Goal: Task Accomplishment & Management: Manage account settings

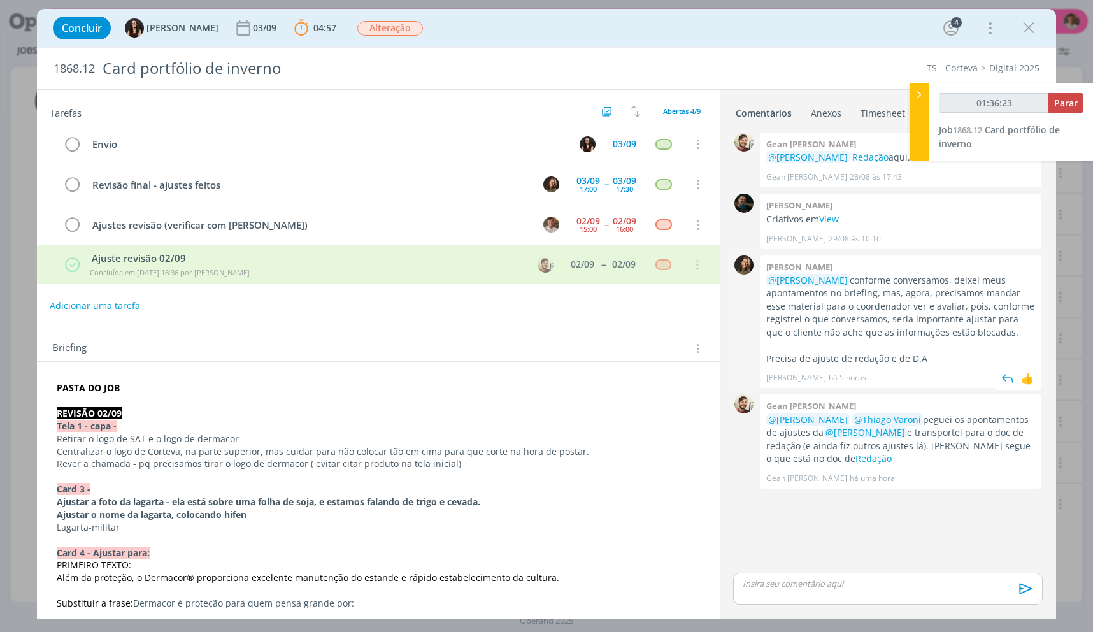
scroll to position [191, 0]
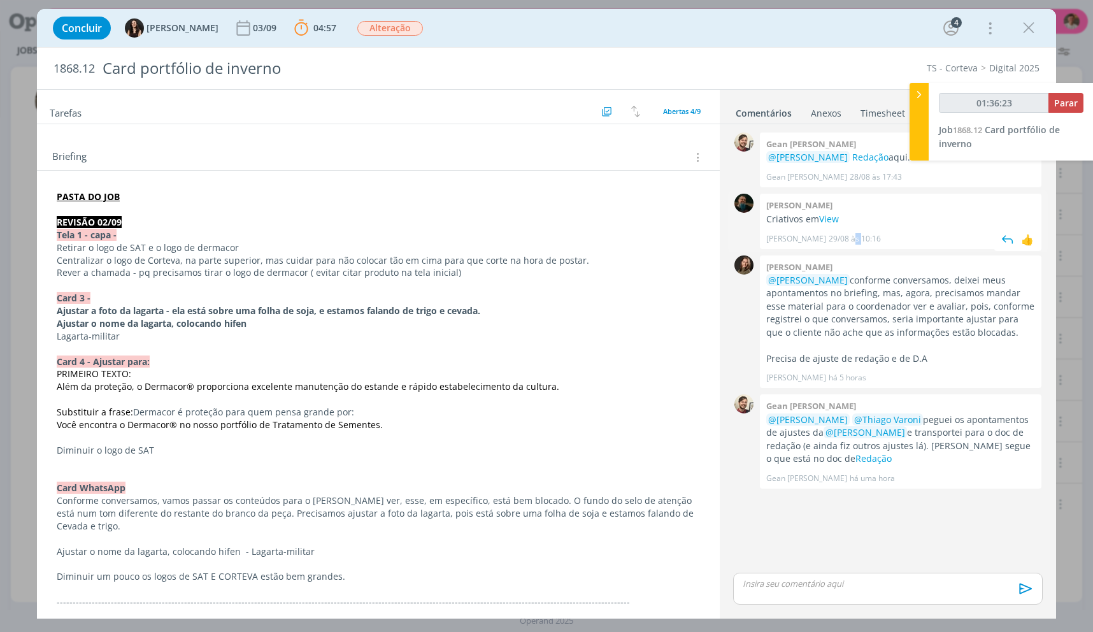
click at [845, 231] on div "[PERSON_NAME] [DATE] 10:16 👍" at bounding box center [900, 236] width 269 height 18
drag, startPoint x: 849, startPoint y: 222, endPoint x: 754, endPoint y: 222, distance: 95.5
click at [754, 222] on div "0 [PERSON_NAME] em View [PERSON_NAME] [DATE] 10:16 👍" at bounding box center [888, 220] width 320 height 61
click at [769, 218] on p "Criativos em View" at bounding box center [900, 219] width 269 height 13
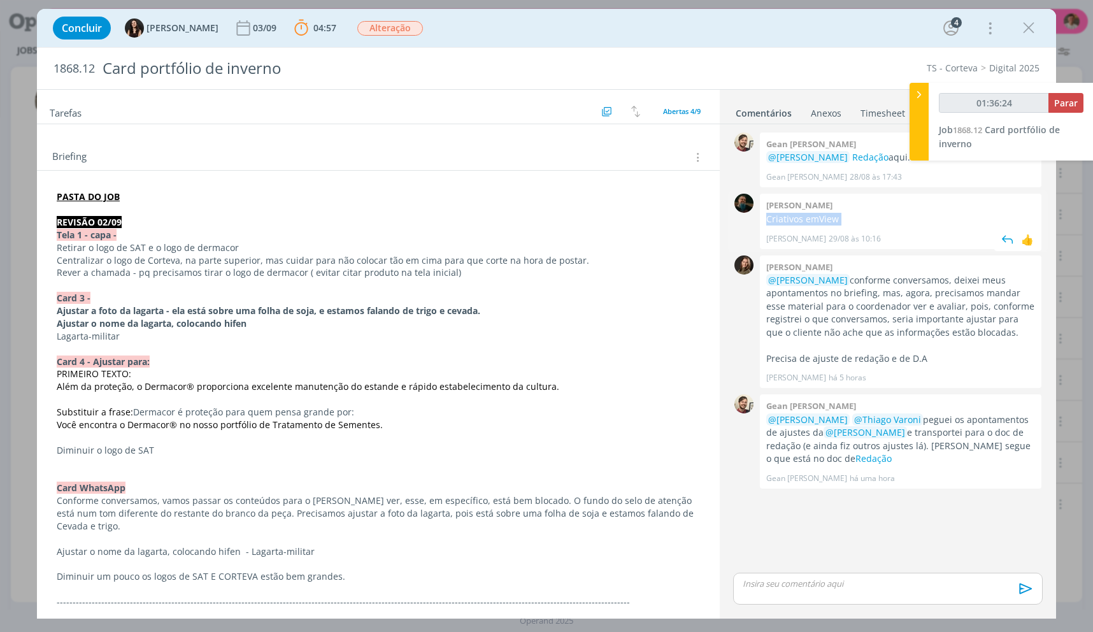
click at [769, 219] on p "Criativos em View" at bounding box center [900, 219] width 269 height 13
copy p "Criativos em View"
click at [815, 586] on p "dialog" at bounding box center [887, 583] width 289 height 11
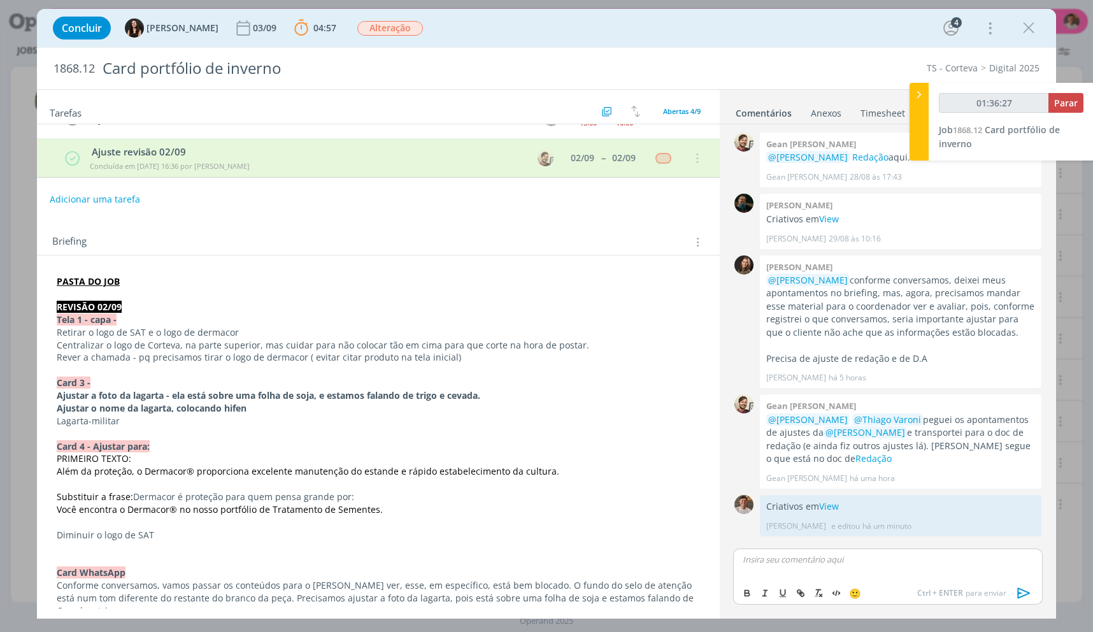
scroll to position [0, 0]
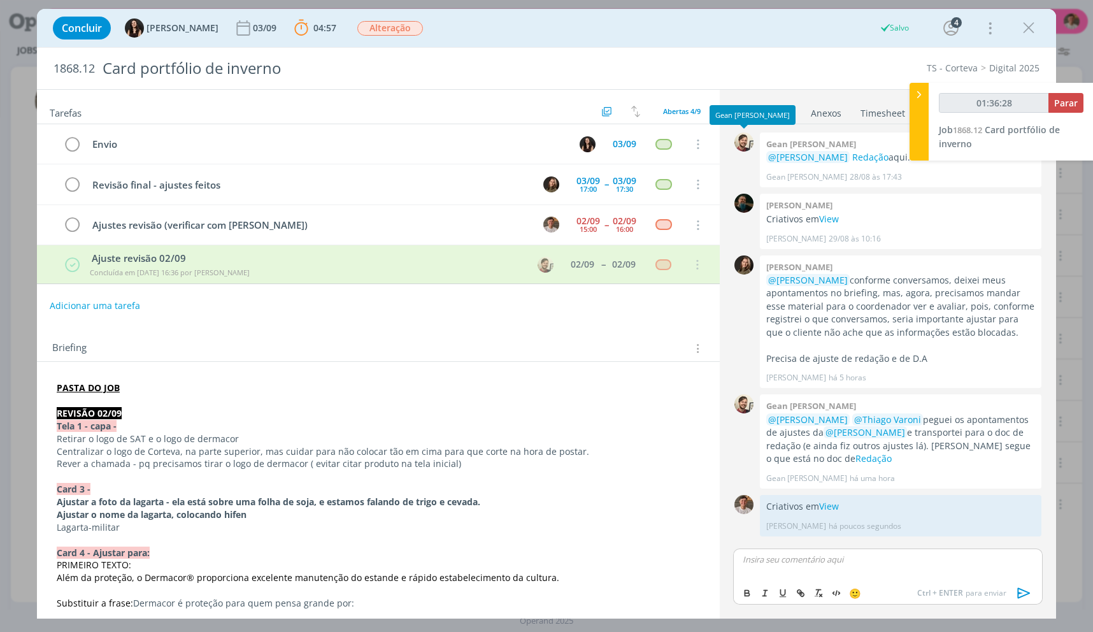
type input "01:36:29"
click at [1062, 105] on span "Parar" at bounding box center [1066, 103] width 24 height 12
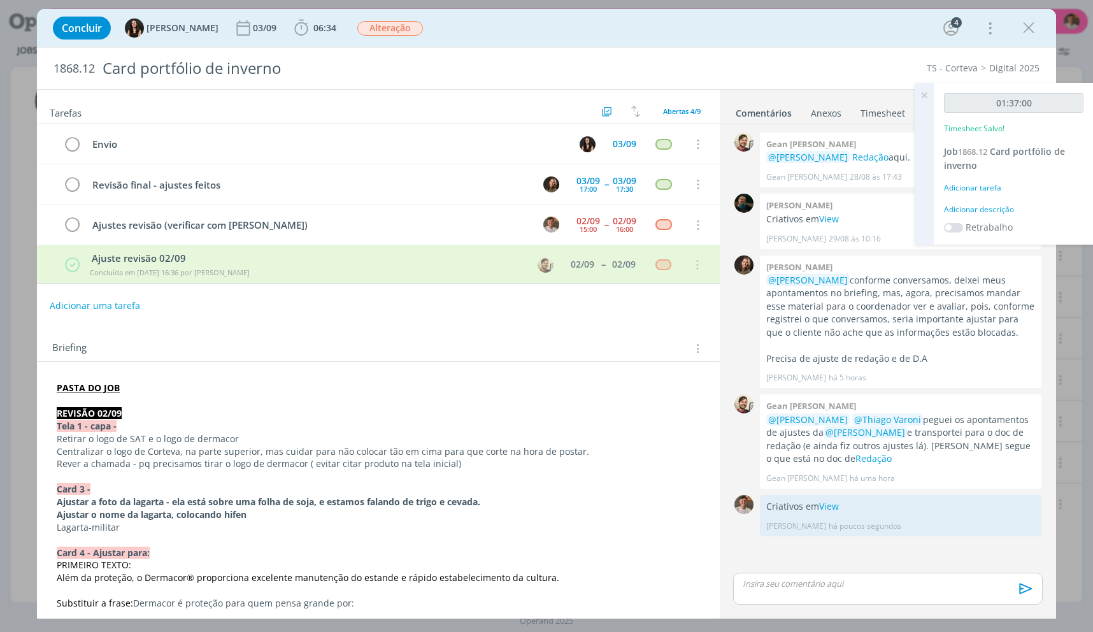
click at [984, 210] on div "Adicionar descrição" at bounding box center [1013, 209] width 139 height 11
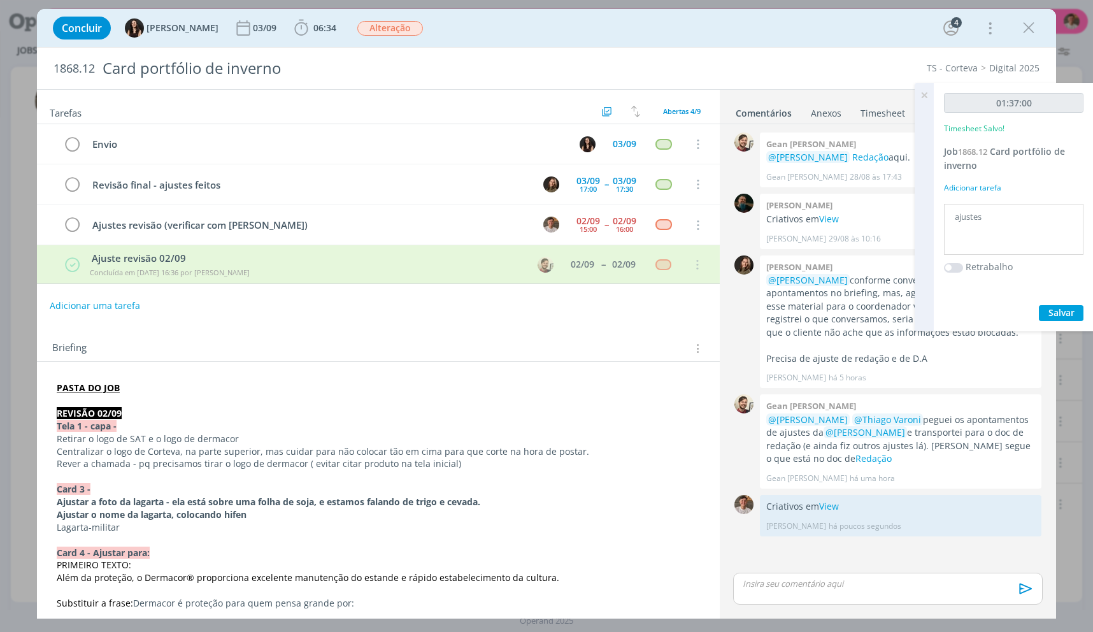
type textarea "ajustes"
click at [1039, 305] on button "Salvar" at bounding box center [1061, 313] width 45 height 16
click at [77, 231] on icon "dialog" at bounding box center [72, 225] width 18 height 19
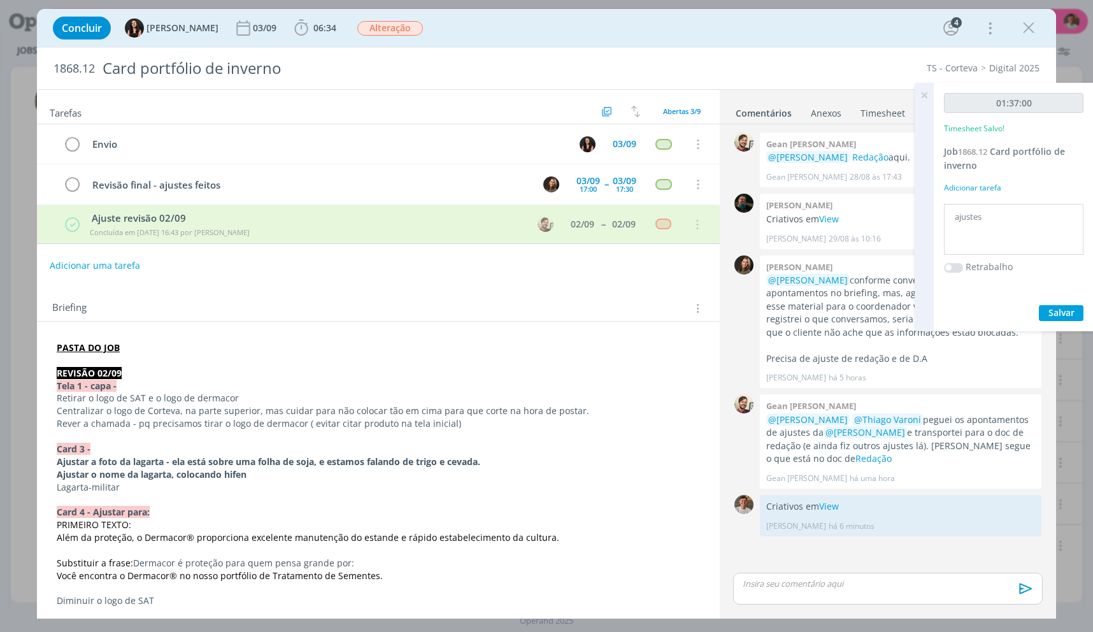
click at [1022, 34] on icon "dialog" at bounding box center [1028, 27] width 19 height 19
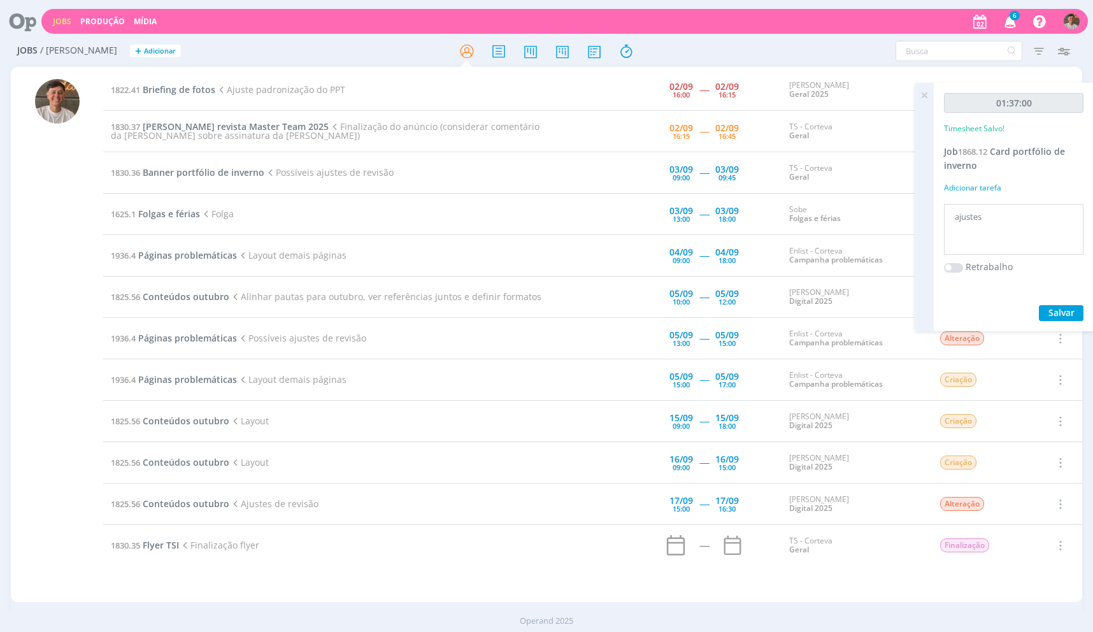
click at [927, 94] on icon at bounding box center [924, 95] width 23 height 25
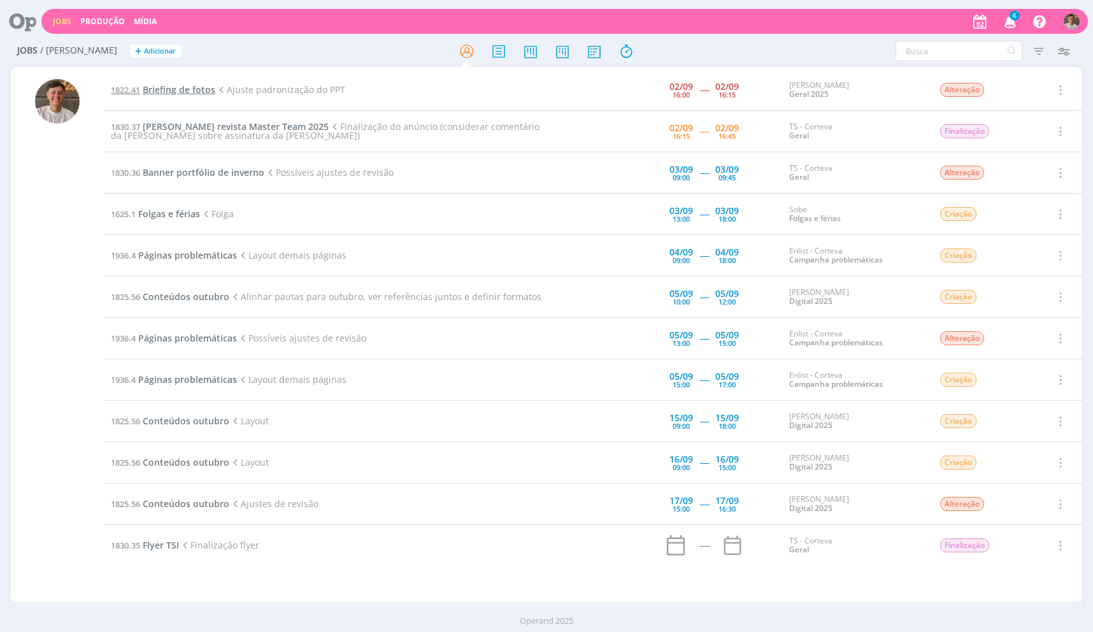
click at [202, 88] on span "Briefing de fotos" at bounding box center [179, 89] width 73 height 12
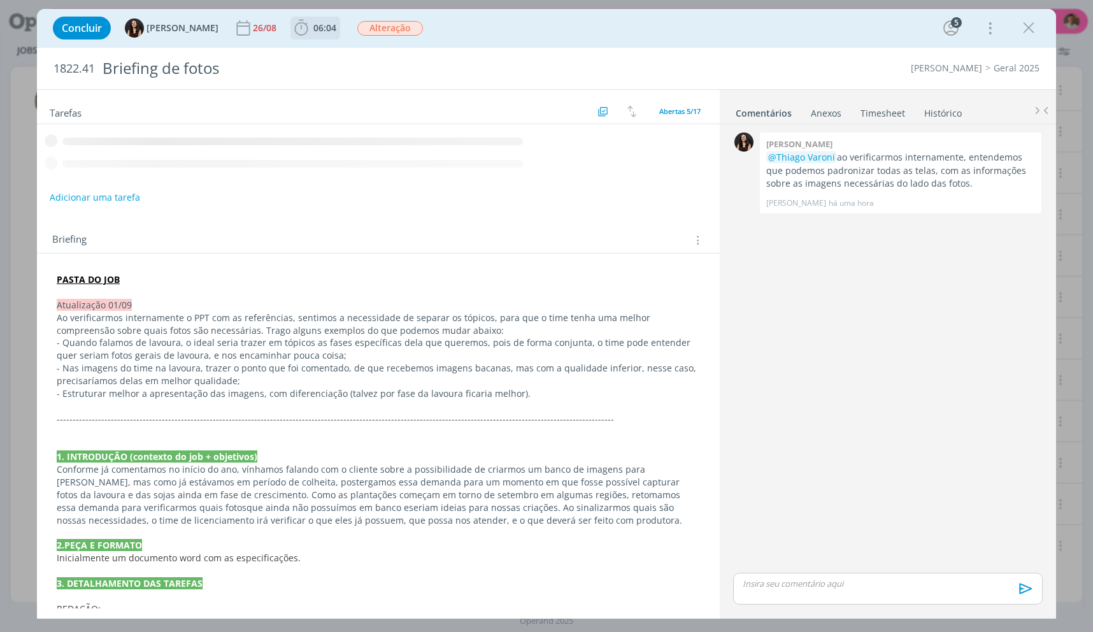
click at [313, 24] on span "06:04" at bounding box center [324, 28] width 23 height 12
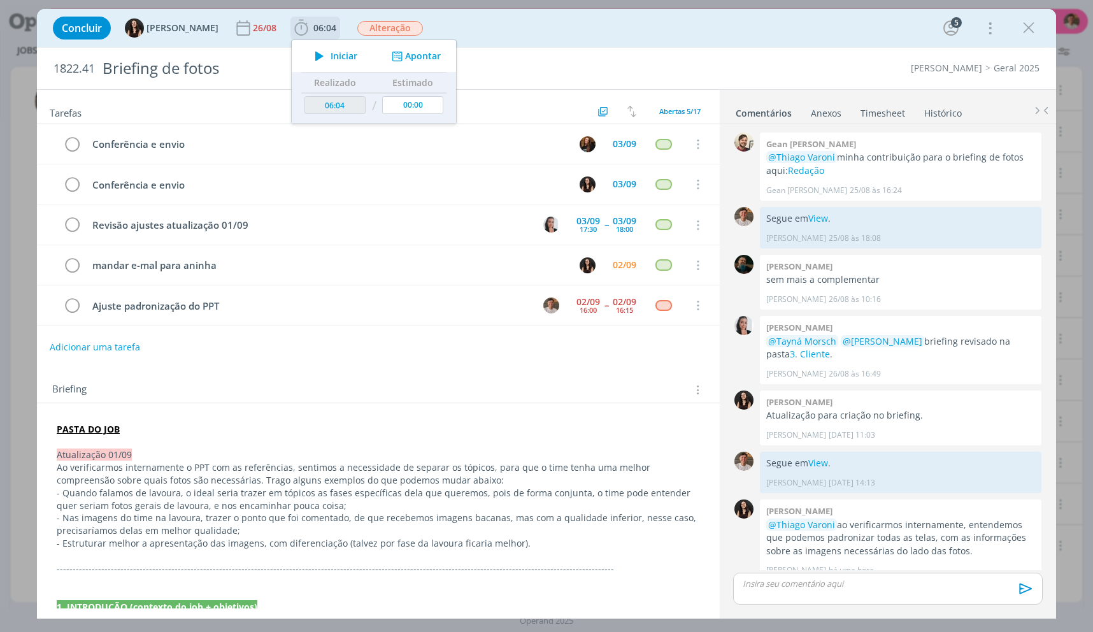
scroll to position [13, 0]
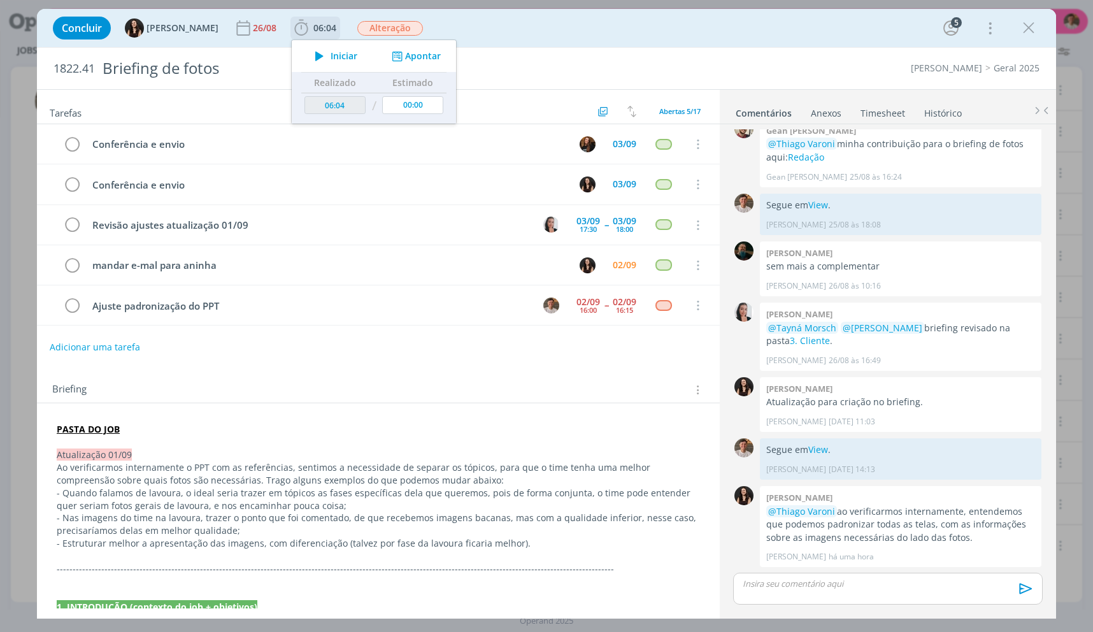
drag, startPoint x: 323, startPoint y: 60, endPoint x: 330, endPoint y: 69, distance: 11.3
click at [330, 60] on span "Iniciar" at bounding box center [343, 56] width 27 height 9
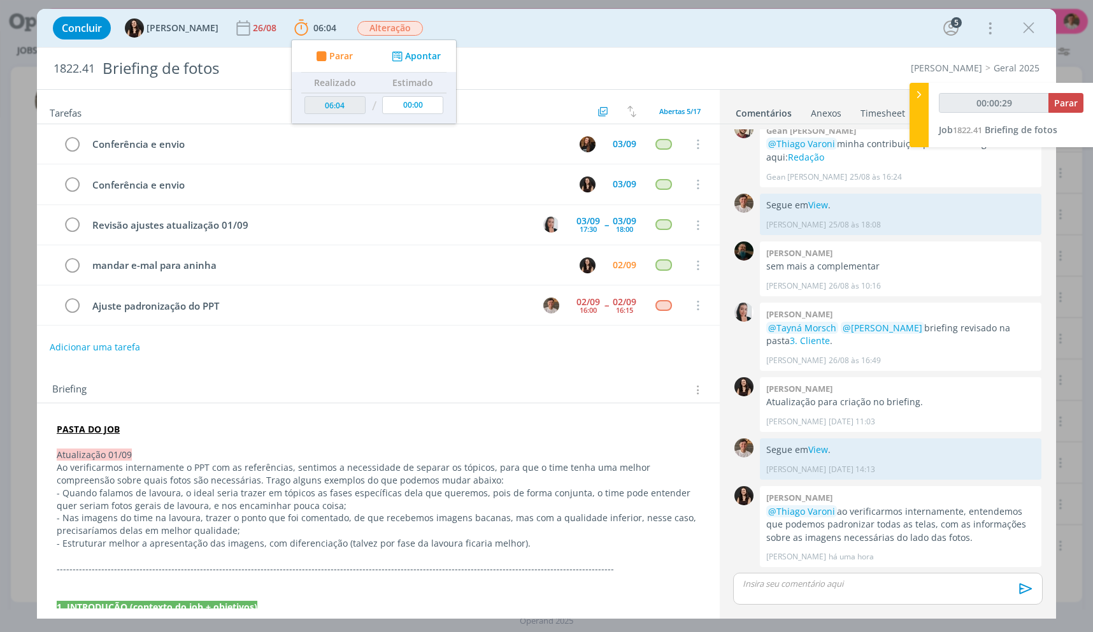
type input "00:00:30"
type input "00:05:36"
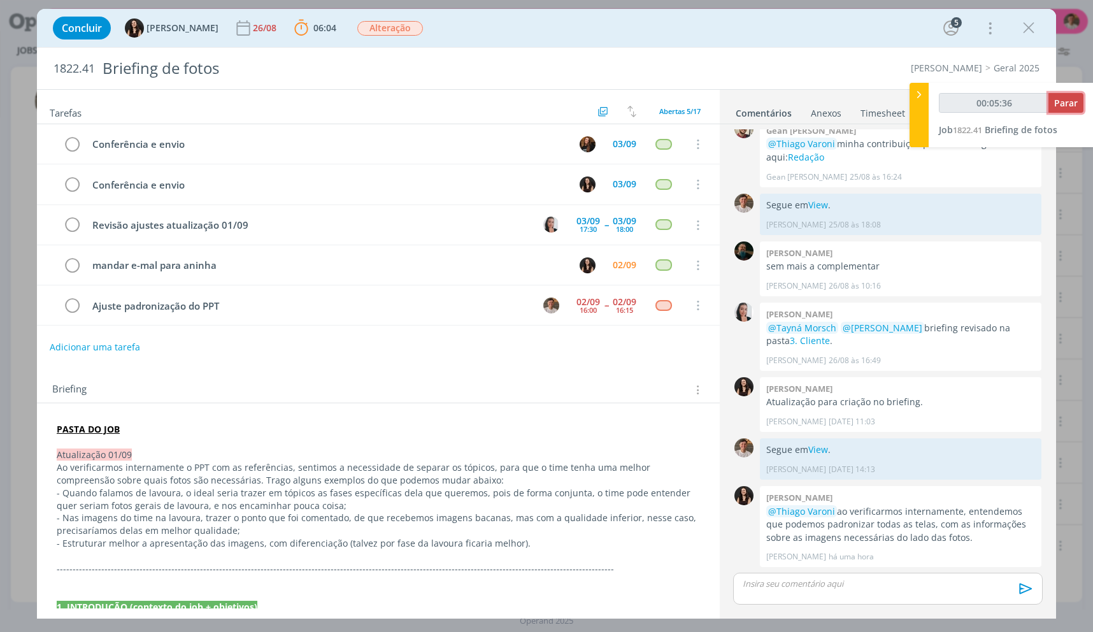
click at [1082, 93] on button "Parar" at bounding box center [1065, 103] width 35 height 20
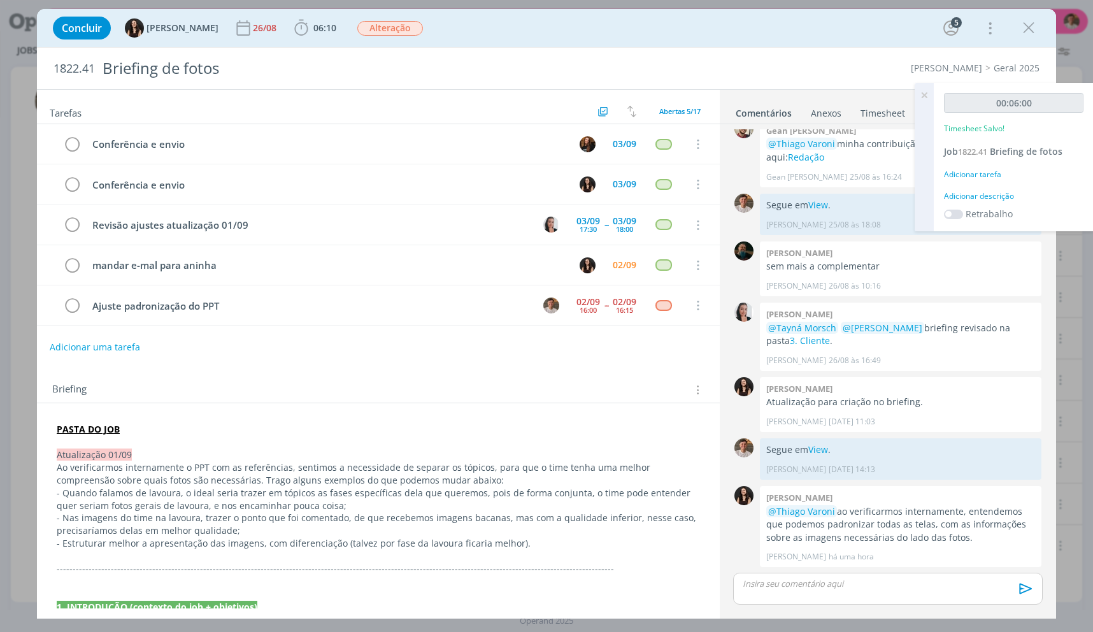
click at [975, 197] on div "Adicionar descrição" at bounding box center [1013, 195] width 139 height 11
click at [974, 201] on textarea at bounding box center [1013, 216] width 133 height 45
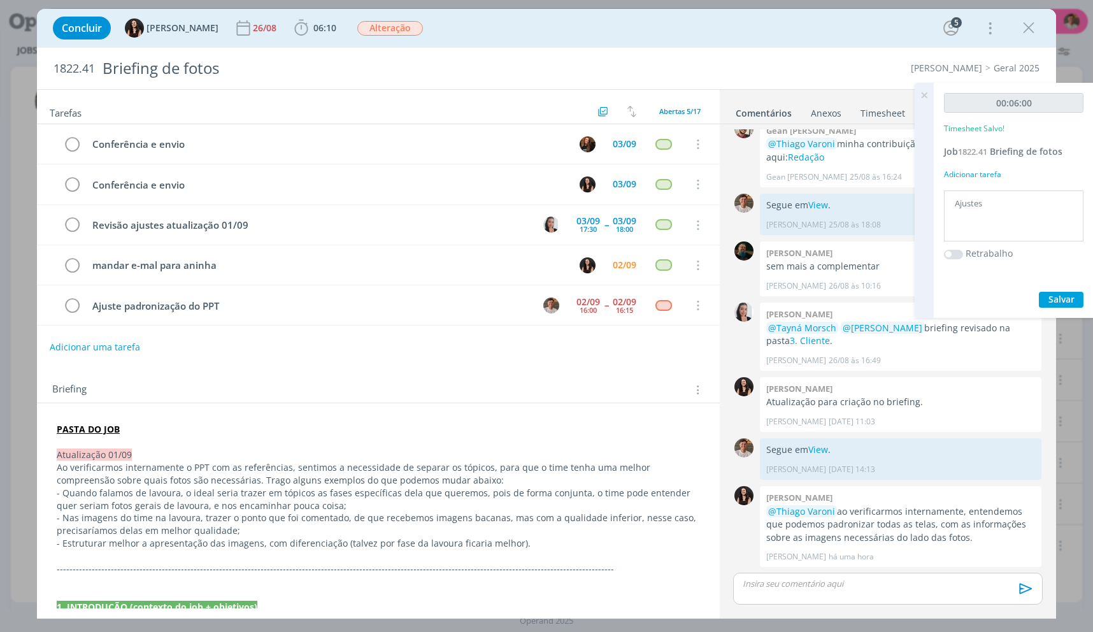
type textarea "Ajustes"
click at [1039, 292] on button "Salvar" at bounding box center [1061, 300] width 45 height 16
click at [855, 444] on p "Segue em View ." at bounding box center [900, 449] width 269 height 13
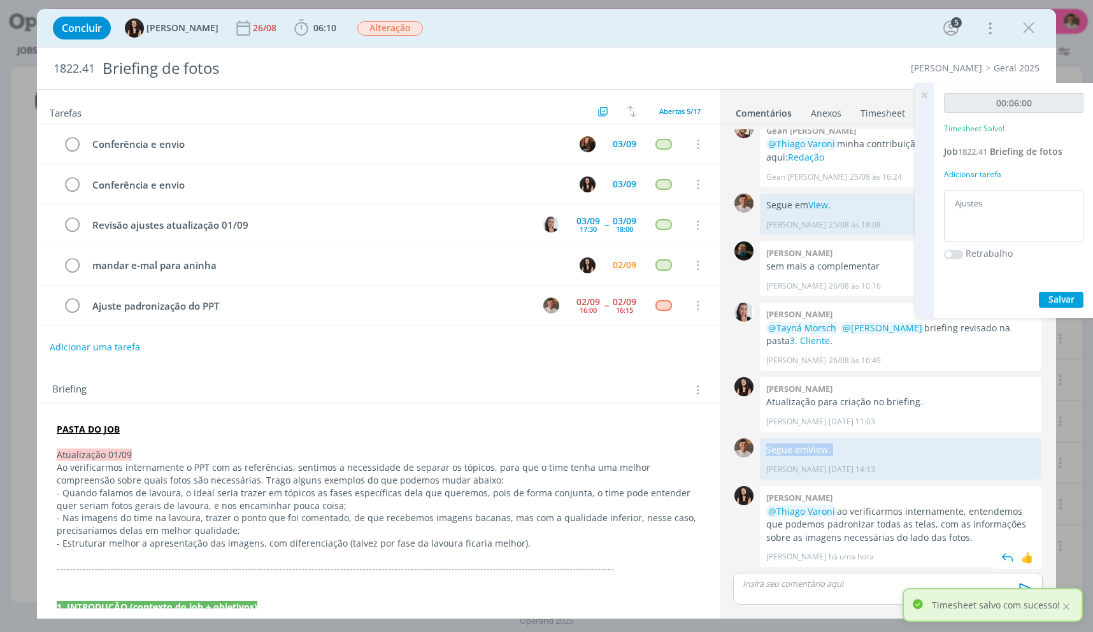
copy p "Segue em View ."
click at [825, 591] on div "dialog" at bounding box center [887, 588] width 309 height 32
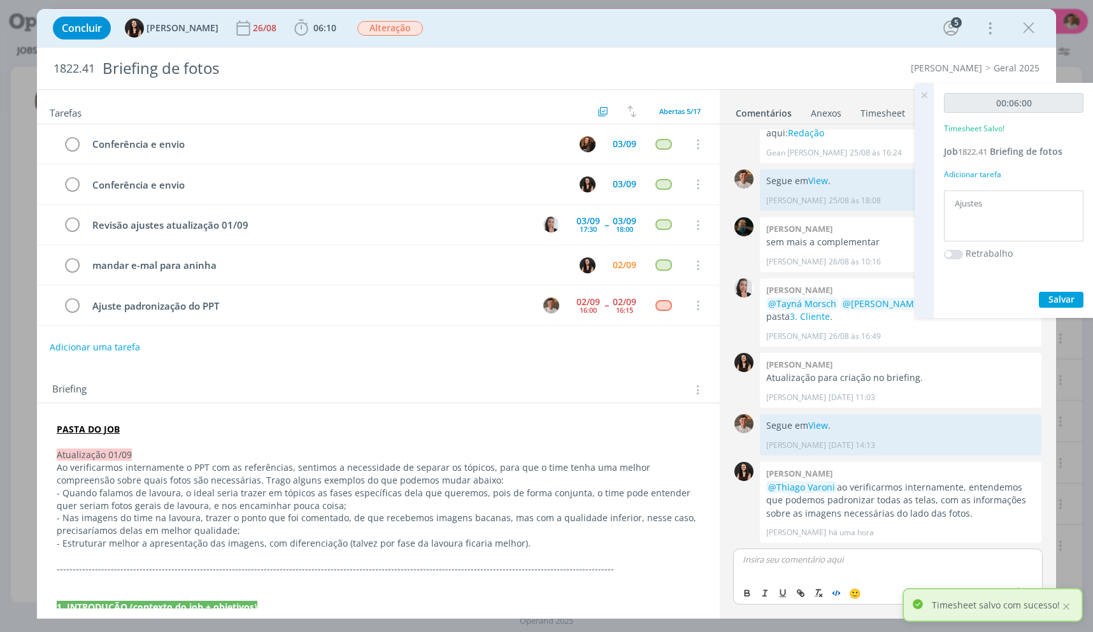
scroll to position [86, 0]
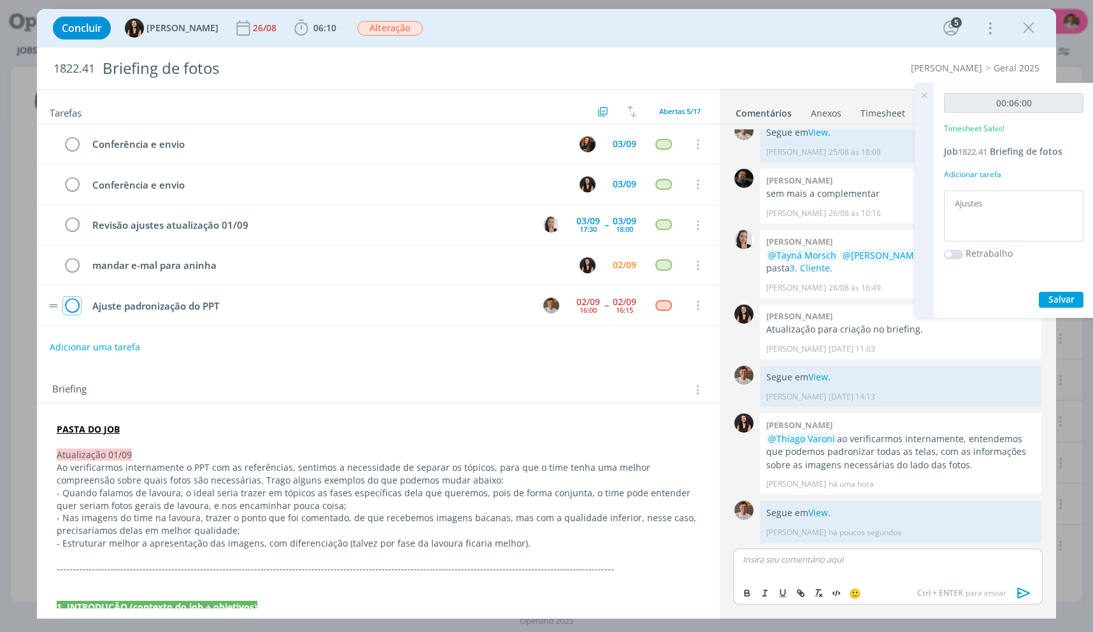
click at [66, 311] on icon "dialog" at bounding box center [72, 305] width 18 height 19
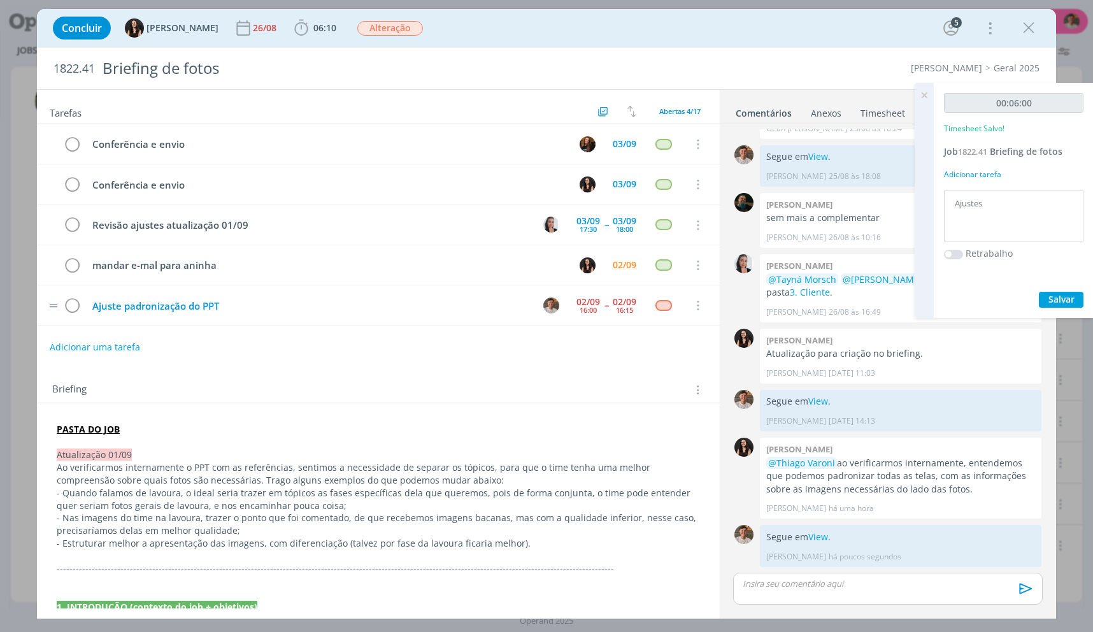
scroll to position [62, 0]
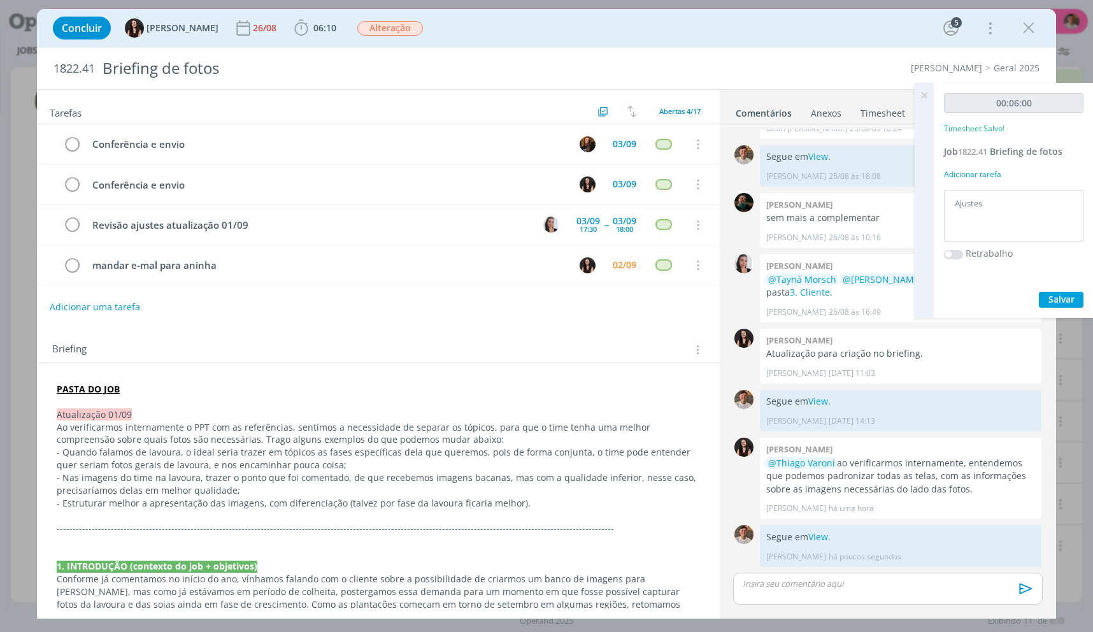
drag, startPoint x: 1033, startPoint y: 27, endPoint x: 997, endPoint y: 75, distance: 59.1
click at [1033, 27] on icon "dialog" at bounding box center [1028, 27] width 19 height 19
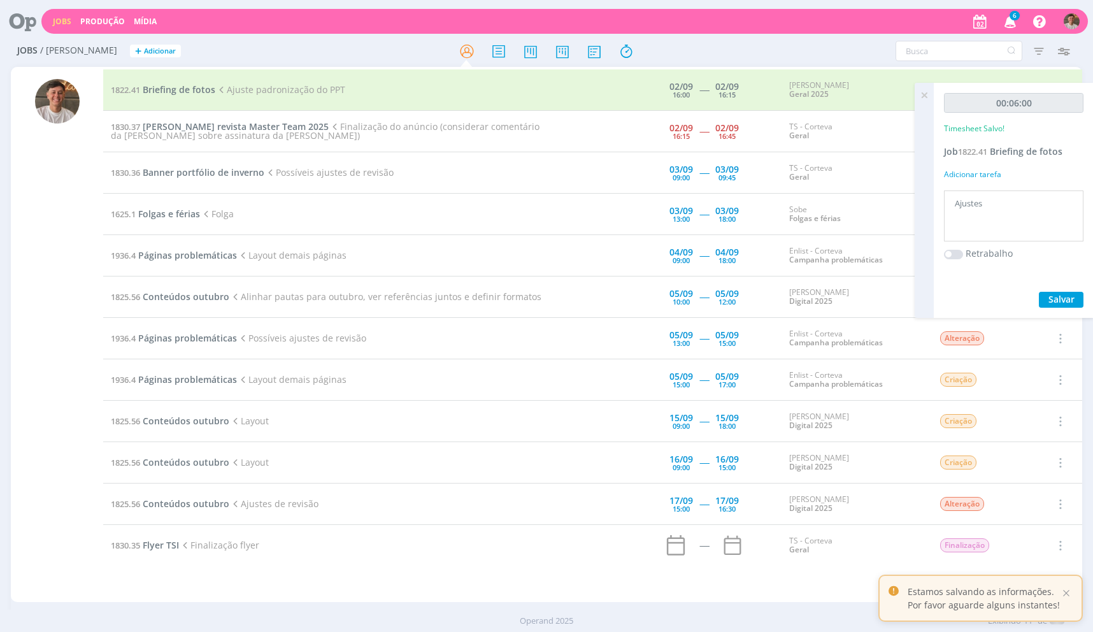
click at [922, 97] on div at bounding box center [546, 316] width 1093 height 632
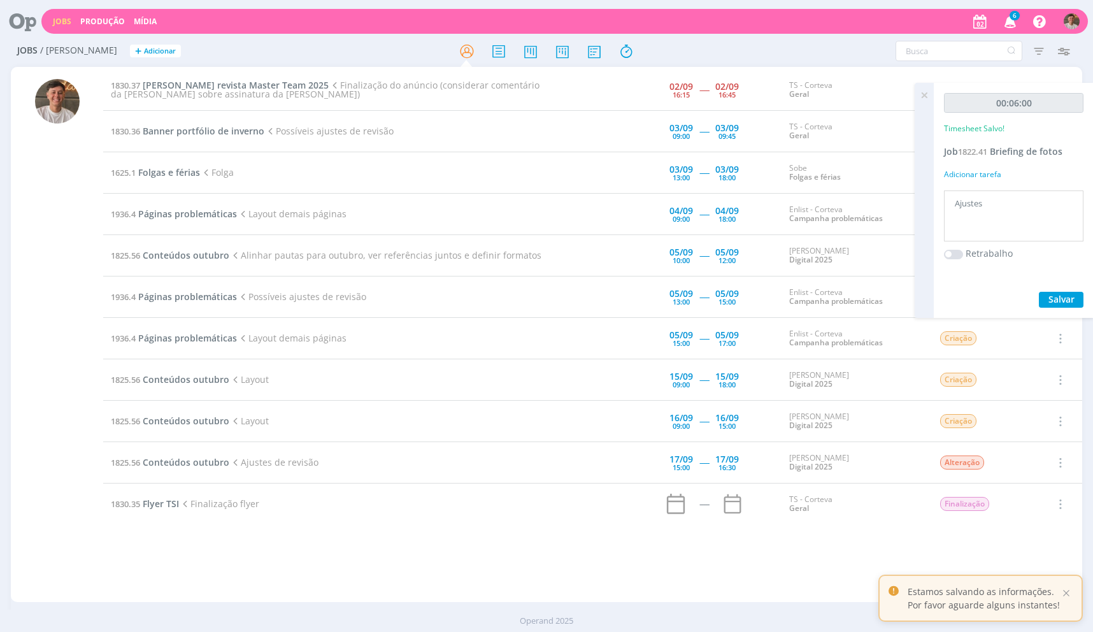
click at [925, 95] on icon at bounding box center [924, 95] width 23 height 25
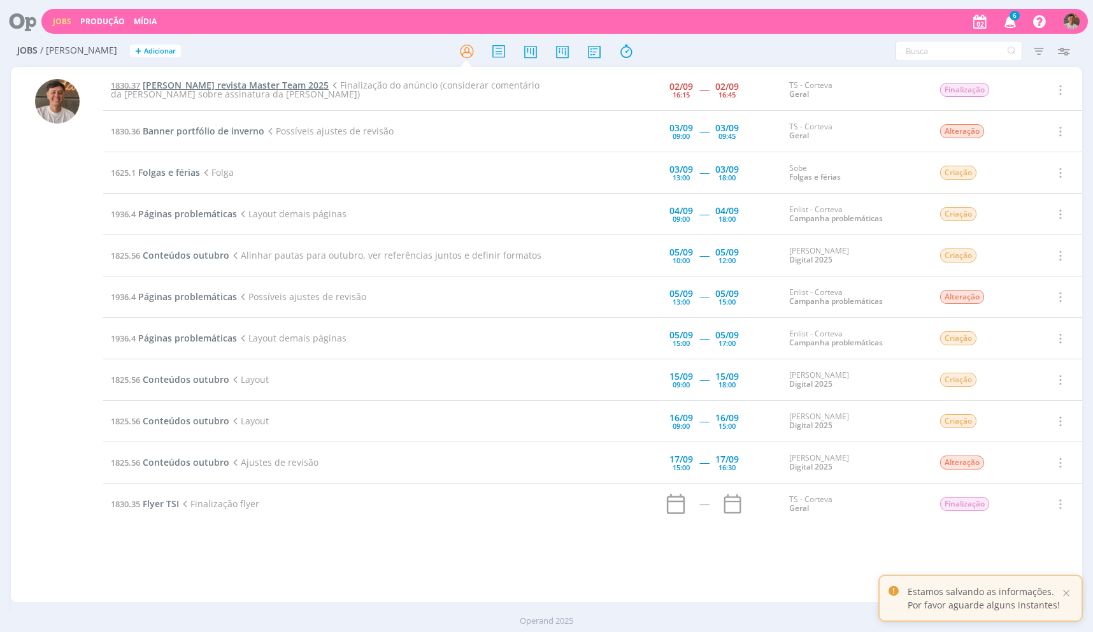
click at [214, 85] on span "[PERSON_NAME] revista Master Team 2025" at bounding box center [236, 85] width 186 height 12
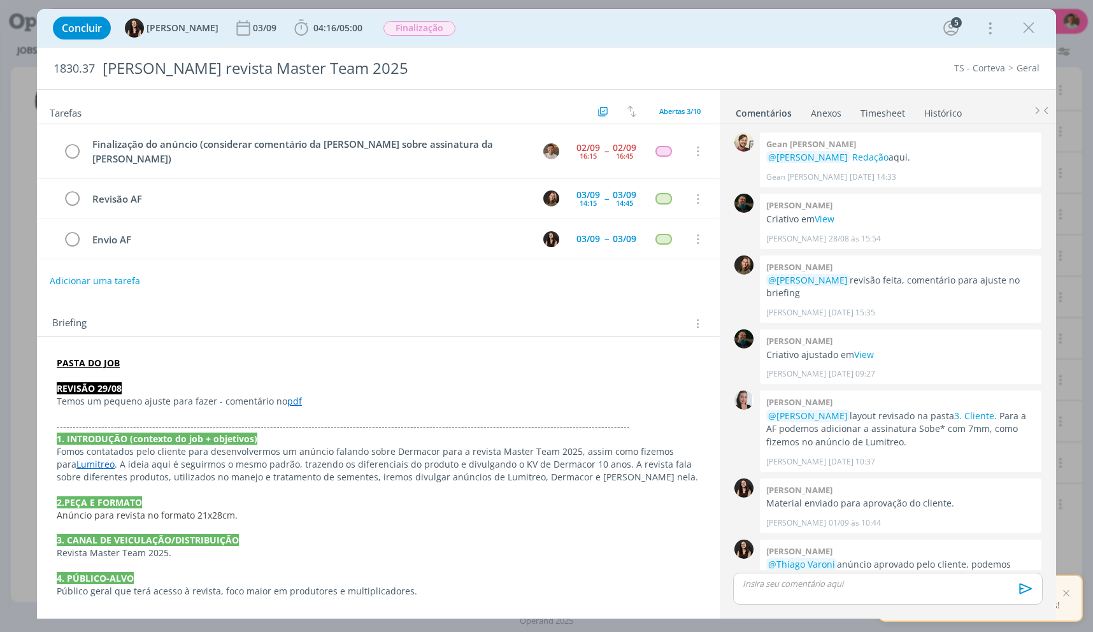
scroll to position [40, 0]
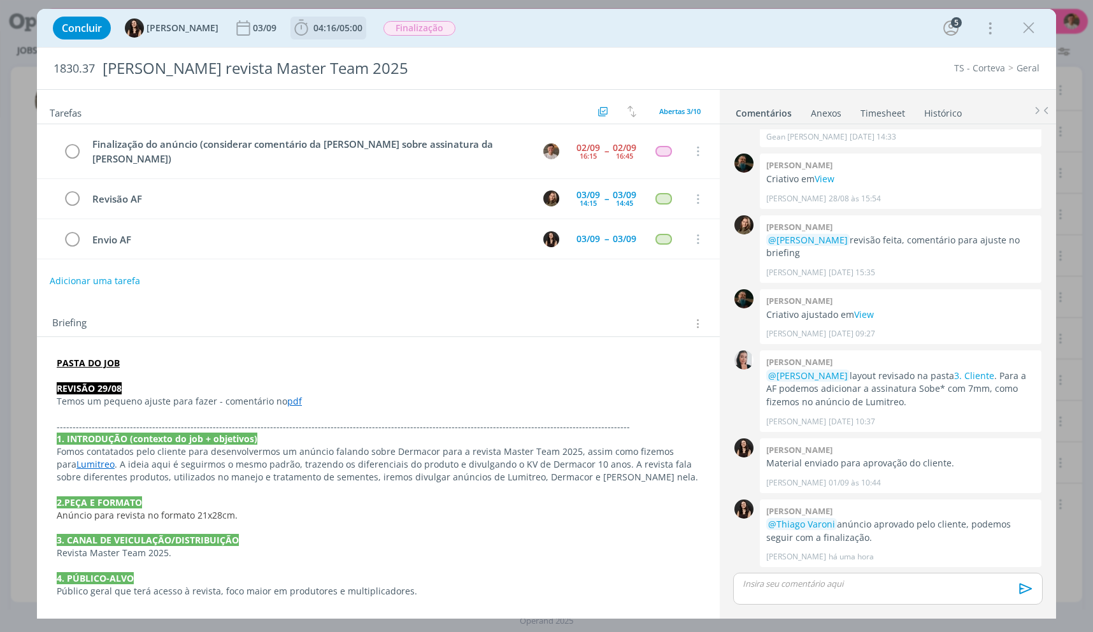
click at [308, 37] on span "04:16 / 05:00" at bounding box center [328, 27] width 73 height 19
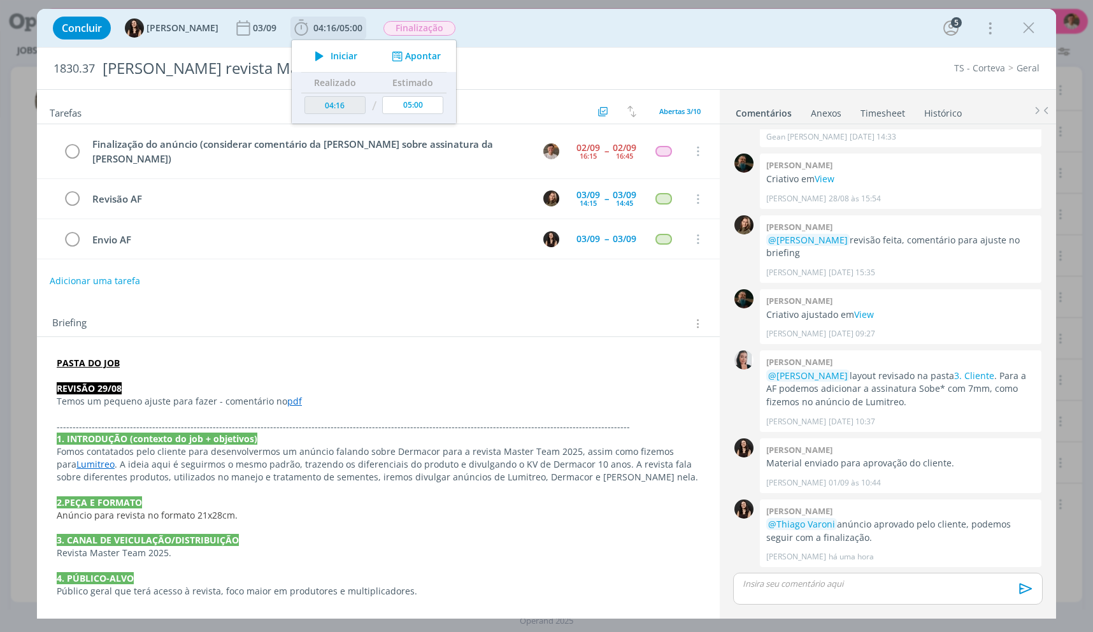
click at [310, 48] on icon "dialog" at bounding box center [319, 56] width 22 height 17
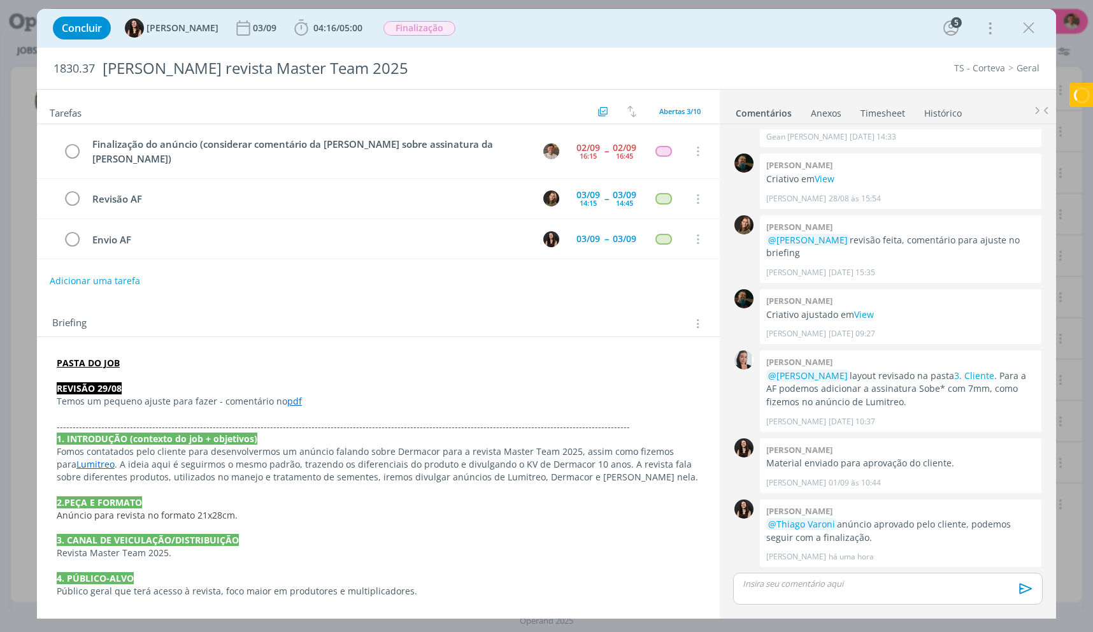
click at [414, 357] on p "PASTA DO JOB" at bounding box center [378, 363] width 643 height 13
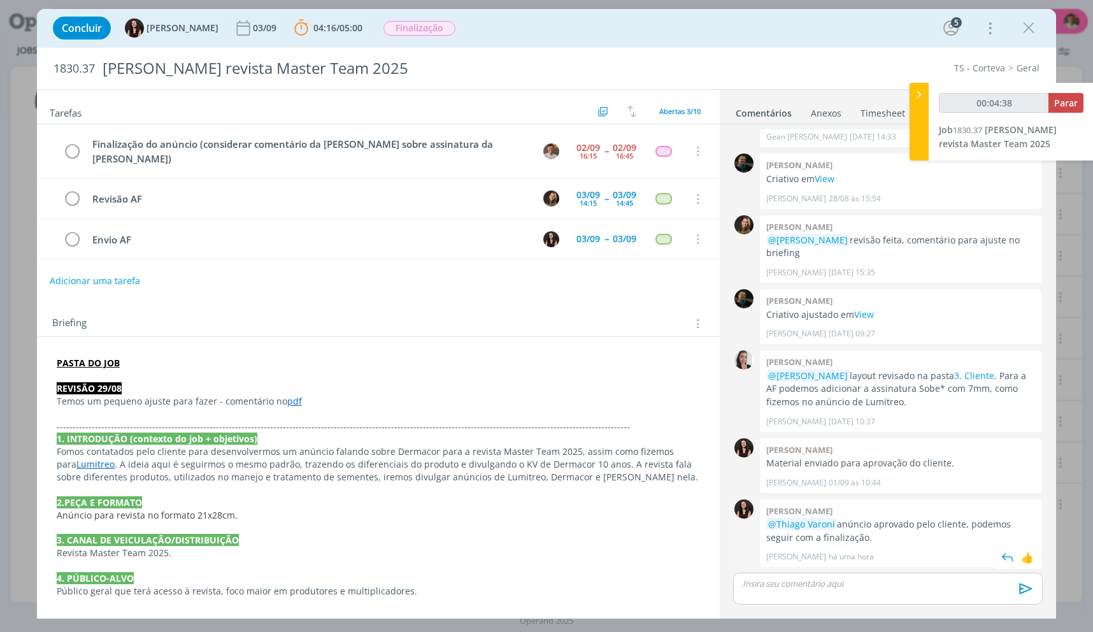
drag, startPoint x: 977, startPoint y: 534, endPoint x: 772, endPoint y: 528, distance: 205.1
click at [772, 528] on p "@[PERSON_NAME] anúncio aprovado pelo cliente, podemos seguir com a finalização." at bounding box center [900, 531] width 269 height 26
click at [290, 395] on link "pdf" at bounding box center [294, 401] width 15 height 12
click at [297, 417] on link "[URL][DOMAIN_NAME]" at bounding box center [251, 425] width 96 height 17
click at [678, 446] on p "Fomos contatados pelo cliente para desenvolvermos um anúncio falando sobre Derm…" at bounding box center [378, 465] width 642 height 38
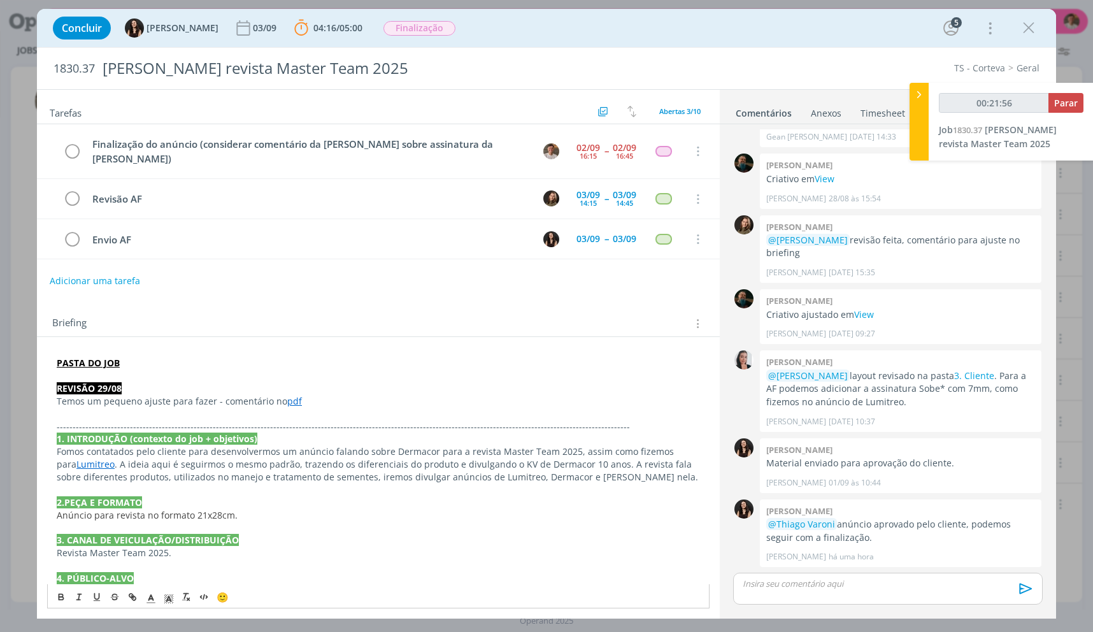
click at [76, 458] on link "Lumitreo" at bounding box center [95, 464] width 38 height 12
click at [366, 480] on link "[URL][DOMAIN_NAME]" at bounding box center [336, 488] width 96 height 17
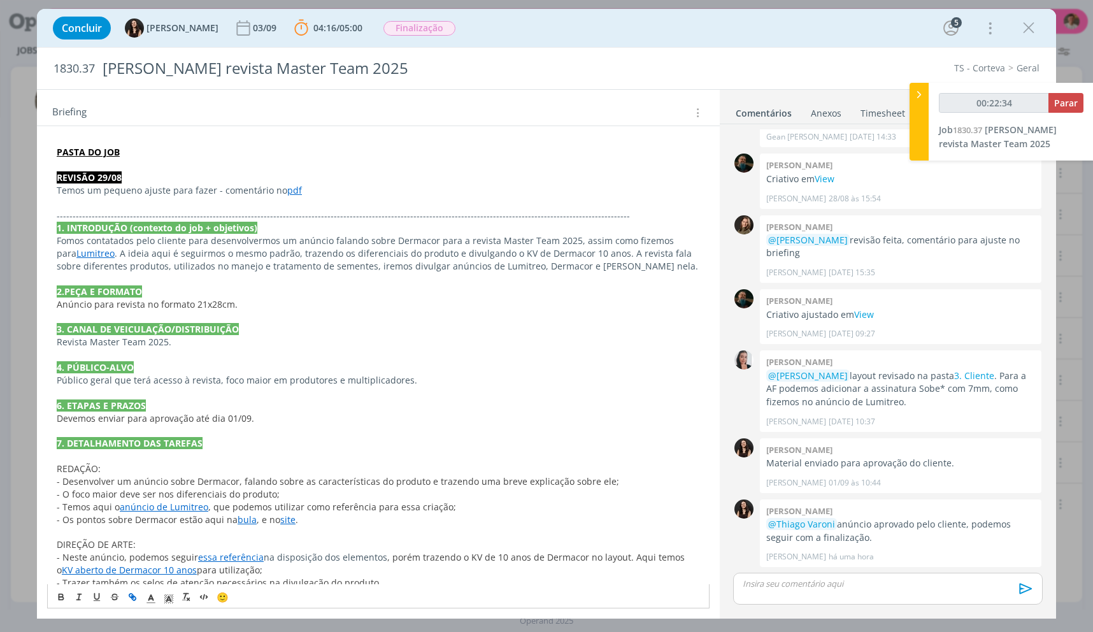
click at [178, 501] on link "anúncio de Lumitreo" at bounding box center [164, 507] width 89 height 12
click at [188, 525] on div "[URL][DOMAIN_NAME]" at bounding box center [164, 531] width 234 height 24
click at [188, 523] on link "[URL][DOMAIN_NAME]" at bounding box center [140, 531] width 96 height 17
click at [446, 475] on span "- Desenvolver um anúncio sobre Dermacor, falando sobre as características do pr…" at bounding box center [338, 481] width 562 height 12
click at [249, 551] on link "essa referência" at bounding box center [231, 557] width 66 height 12
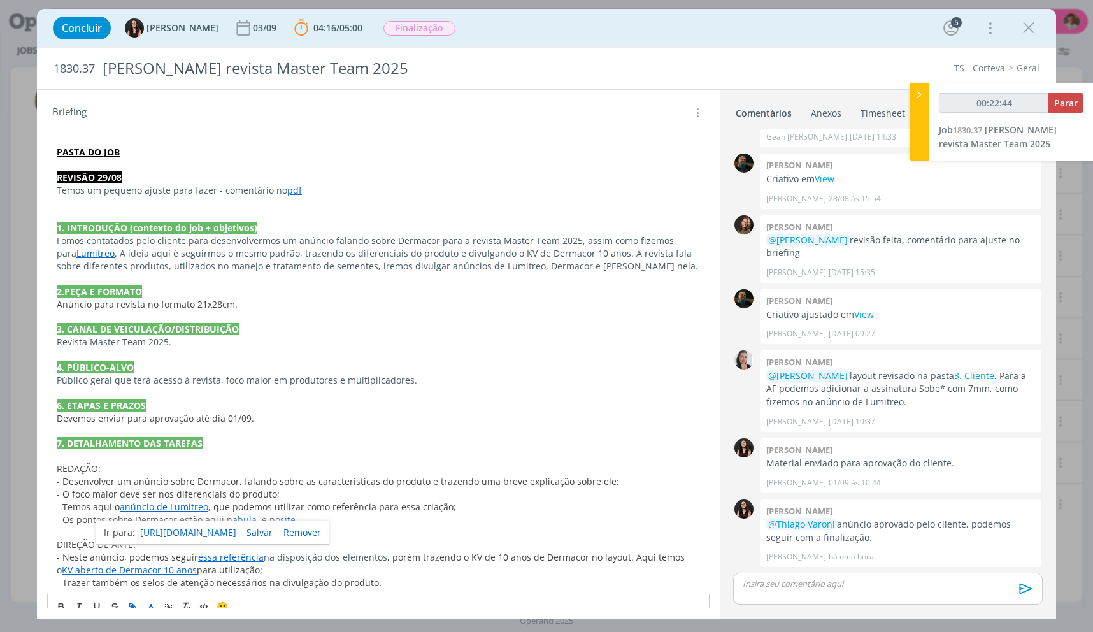
click at [152, 524] on link "[URL][DOMAIN_NAME]" at bounding box center [188, 532] width 96 height 17
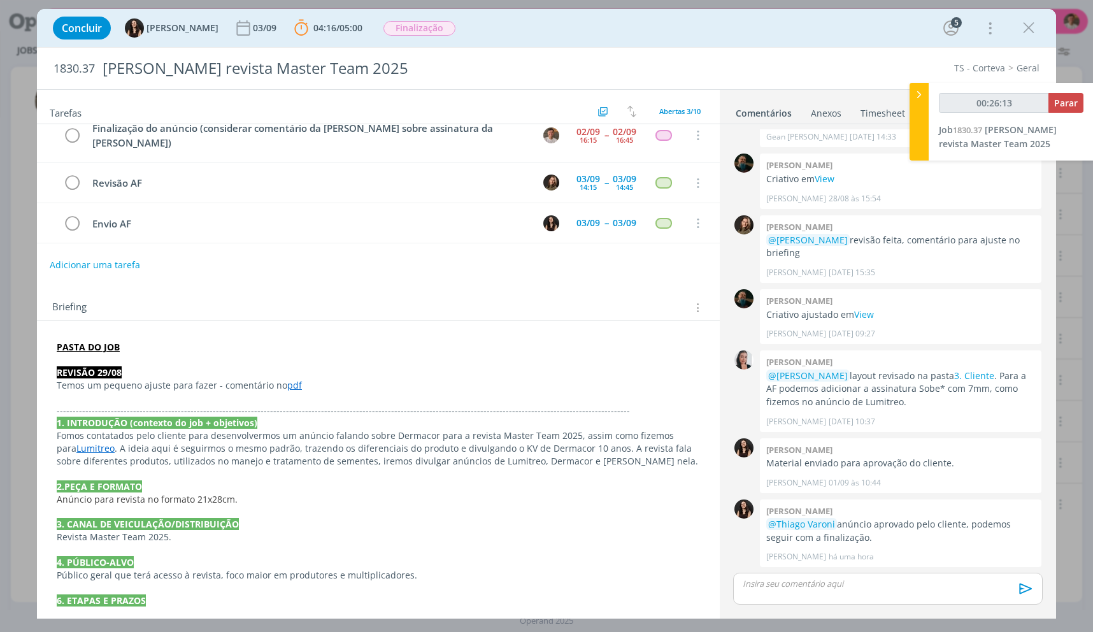
scroll to position [0, 0]
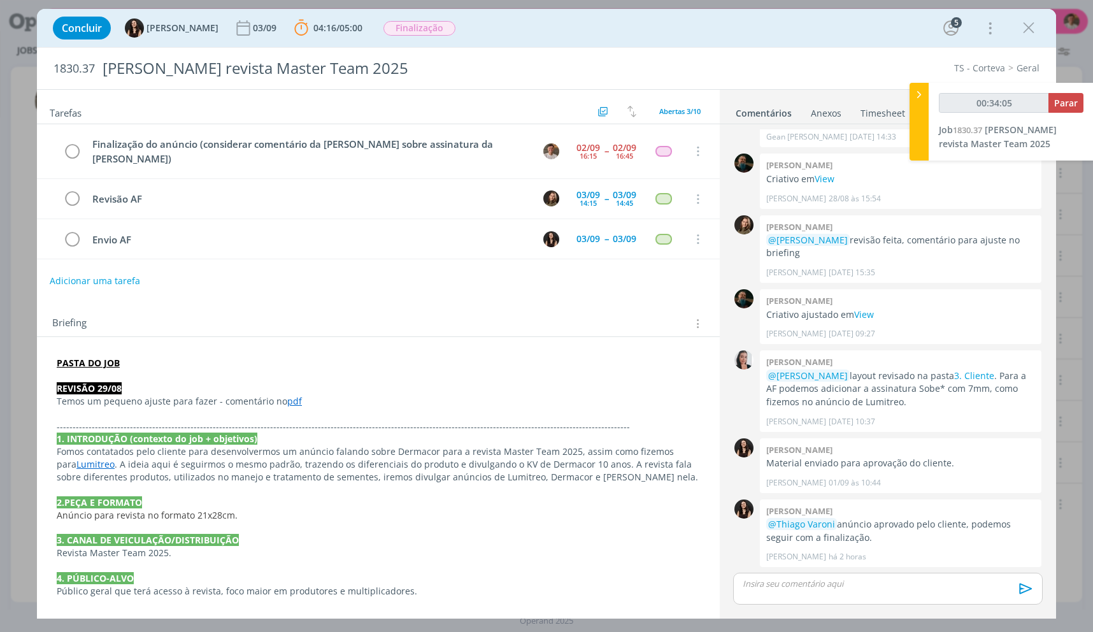
click at [1025, 31] on icon "dialog" at bounding box center [1028, 27] width 19 height 19
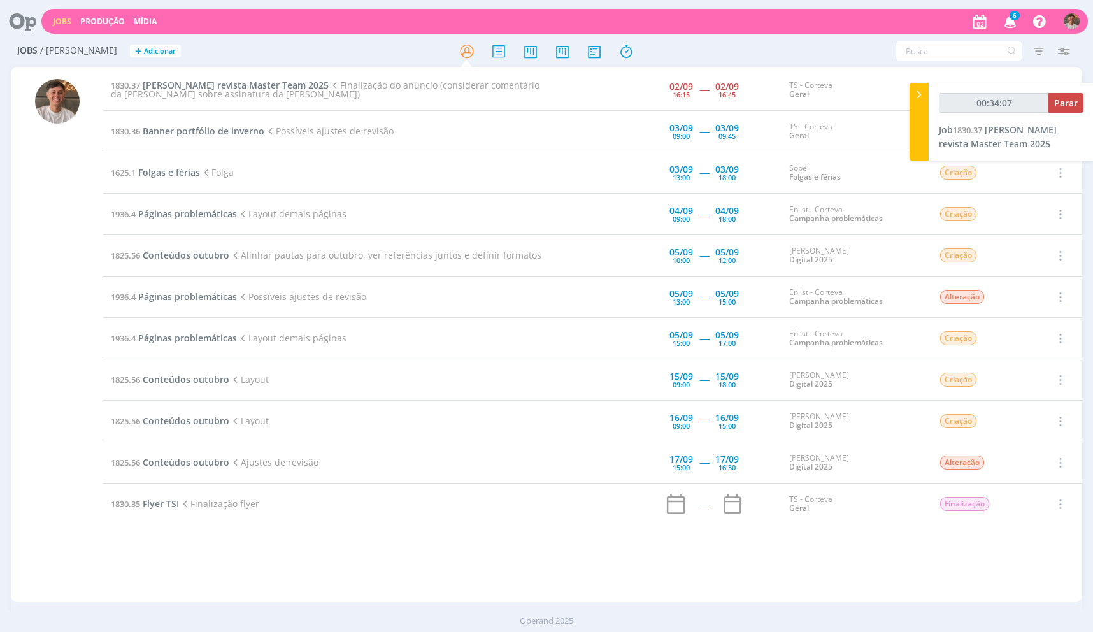
click at [294, 93] on td "1830.37 [PERSON_NAME] revista Master Team 2025 Finalização do anúncio (consider…" at bounding box center [326, 89] width 446 height 41
click at [299, 85] on span "[PERSON_NAME] revista Master Team 2025" at bounding box center [236, 85] width 186 height 12
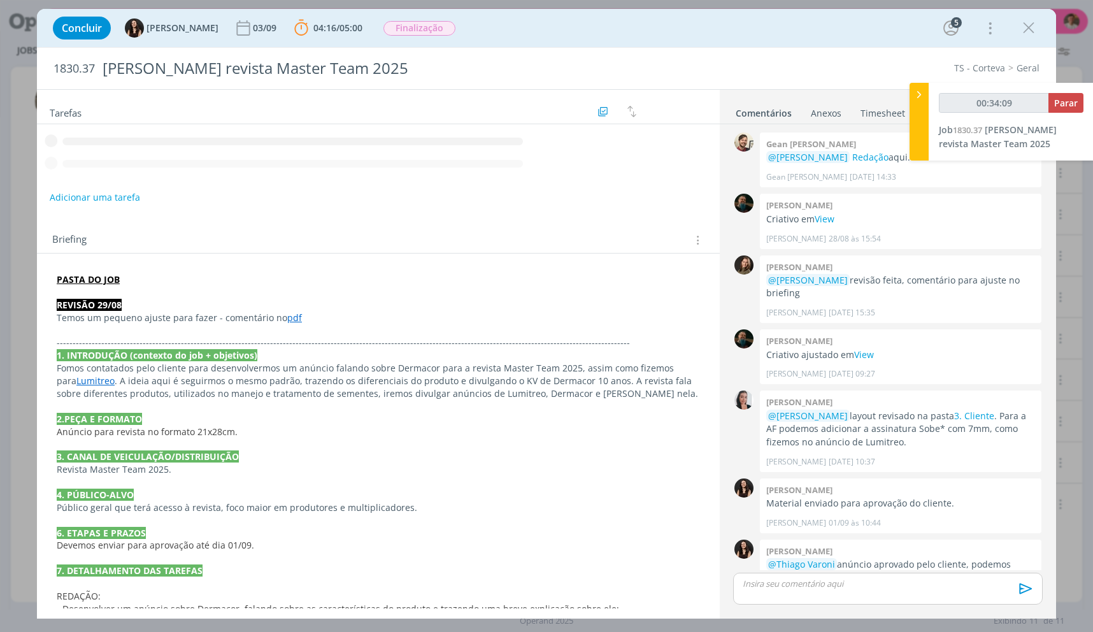
scroll to position [40, 0]
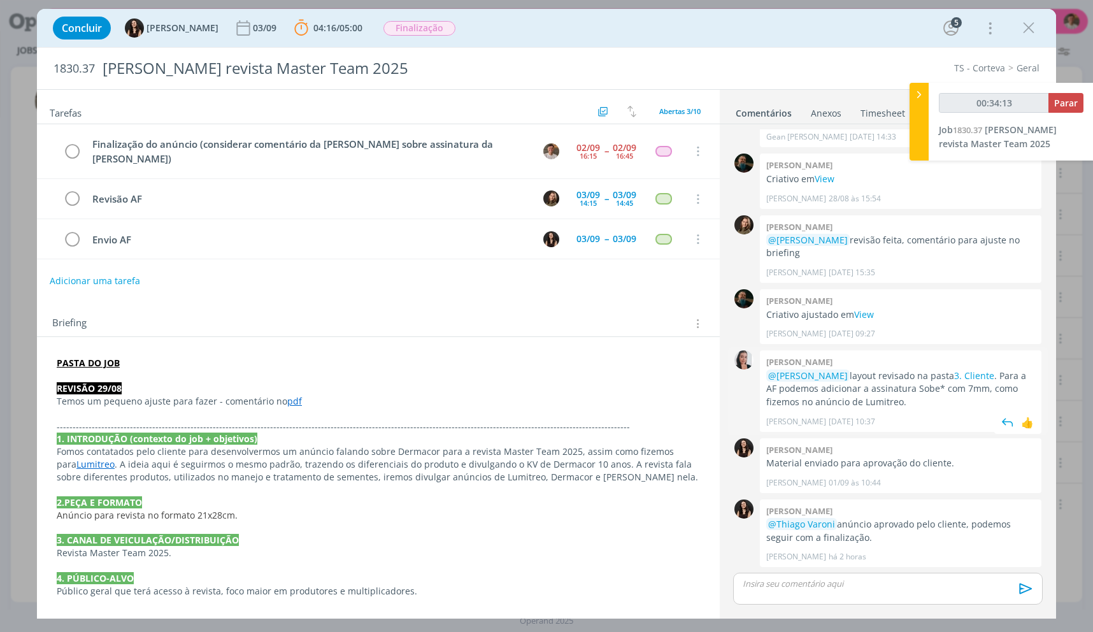
click at [889, 375] on p "@[PERSON_NAME] layout revisado na pasta 3. Cliente . Para a AF podemos adiciona…" at bounding box center [900, 388] width 269 height 39
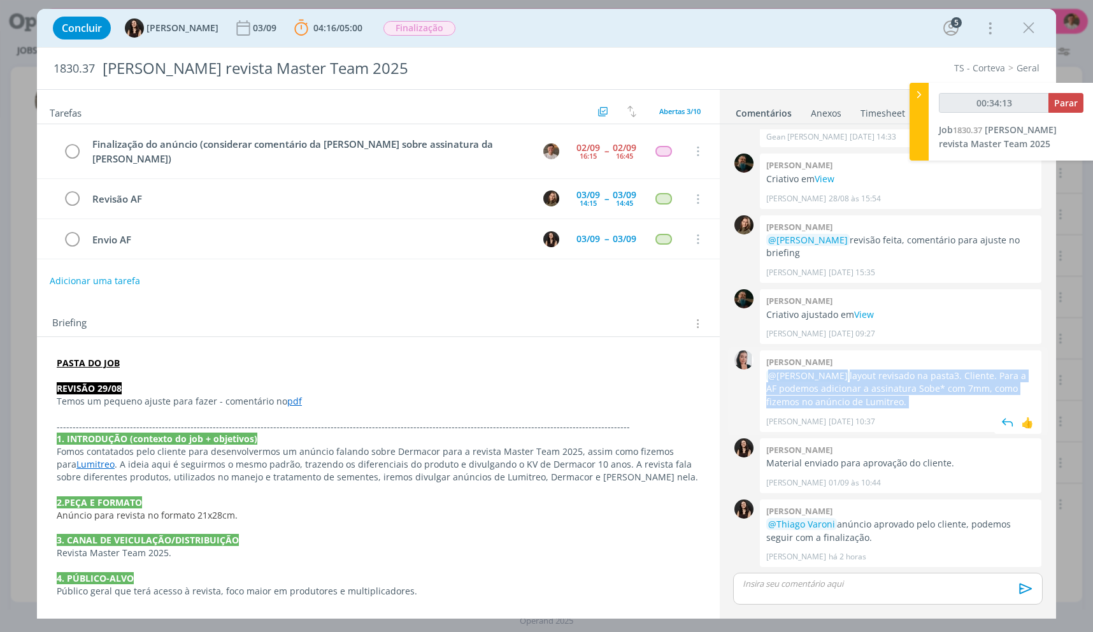
click at [889, 375] on p "@[PERSON_NAME] layout revisado na pasta 3. Cliente . Para a AF podemos adiciona…" at bounding box center [900, 388] width 269 height 39
click at [857, 392] on p "@[PERSON_NAME] layout revisado na pasta 3. Cliente . Para a AF podemos adiciona…" at bounding box center [900, 388] width 269 height 39
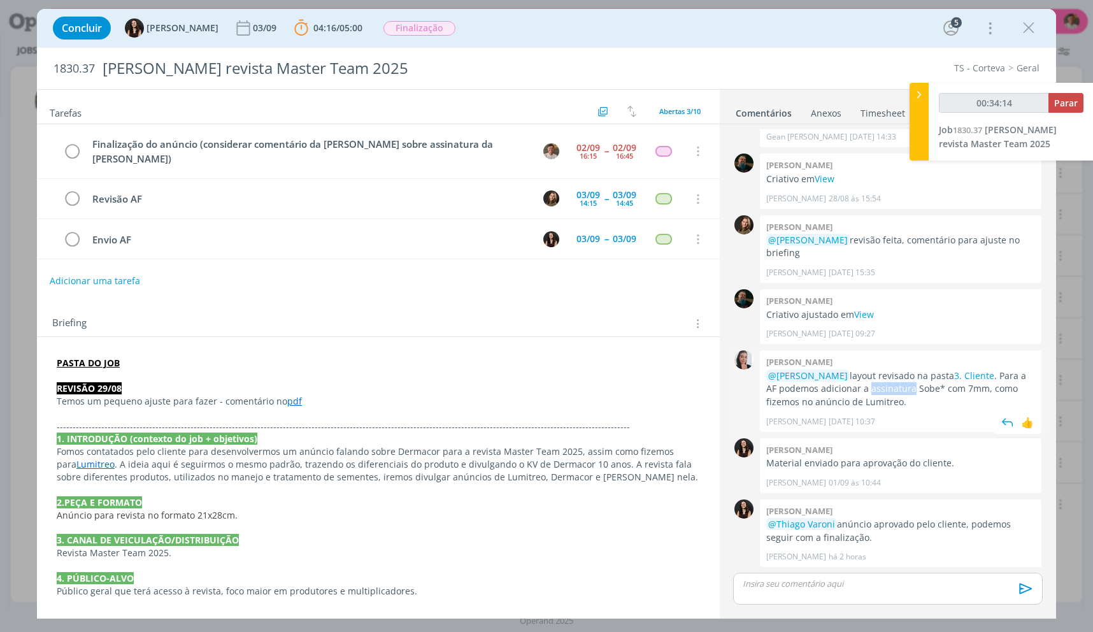
click at [857, 392] on p "@[PERSON_NAME] layout revisado na pasta 3. Cliente . Para a AF podemos adiciona…" at bounding box center [900, 388] width 269 height 39
click at [900, 397] on p "@[PERSON_NAME] layout revisado na pasta 3. Cliente . Para a AF podemos adiciona…" at bounding box center [900, 388] width 269 height 39
click at [911, 390] on p "@[PERSON_NAME] layout revisado na pasta 3. Cliente . Para a AF podemos adiciona…" at bounding box center [900, 388] width 269 height 39
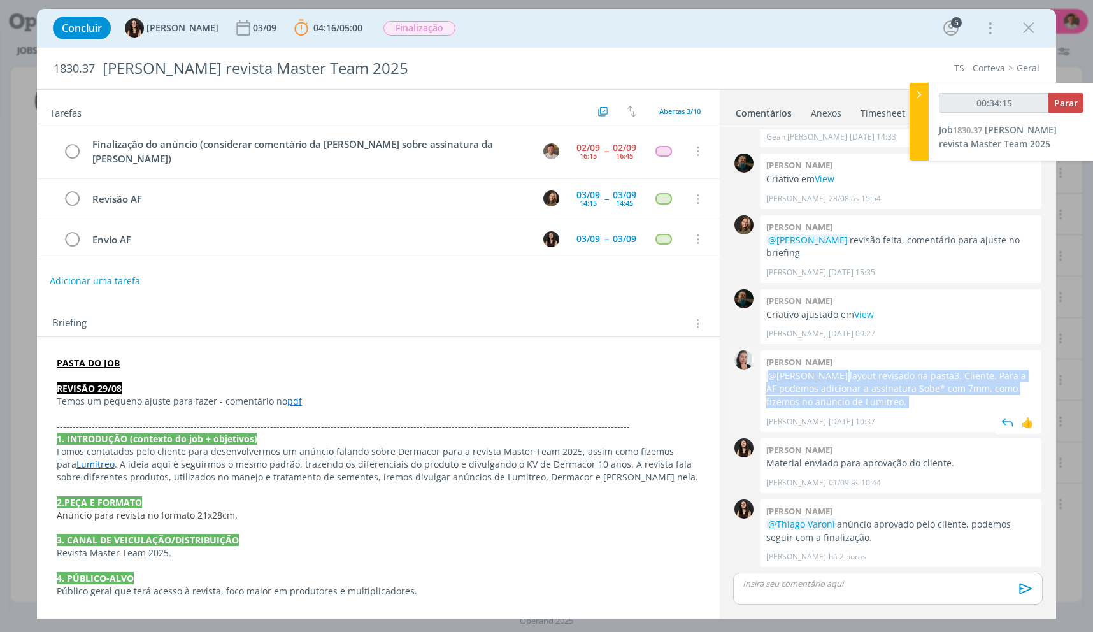
click at [911, 390] on p "@[PERSON_NAME] layout revisado na pasta 3. Cliente . Para a AF podemos adiciona…" at bounding box center [900, 388] width 269 height 39
click at [925, 399] on p "@[PERSON_NAME] layout revisado na pasta 3. Cliente . Para a AF podemos adiciona…" at bounding box center [900, 388] width 269 height 39
click at [863, 104] on link "Timesheet" at bounding box center [883, 110] width 46 height 18
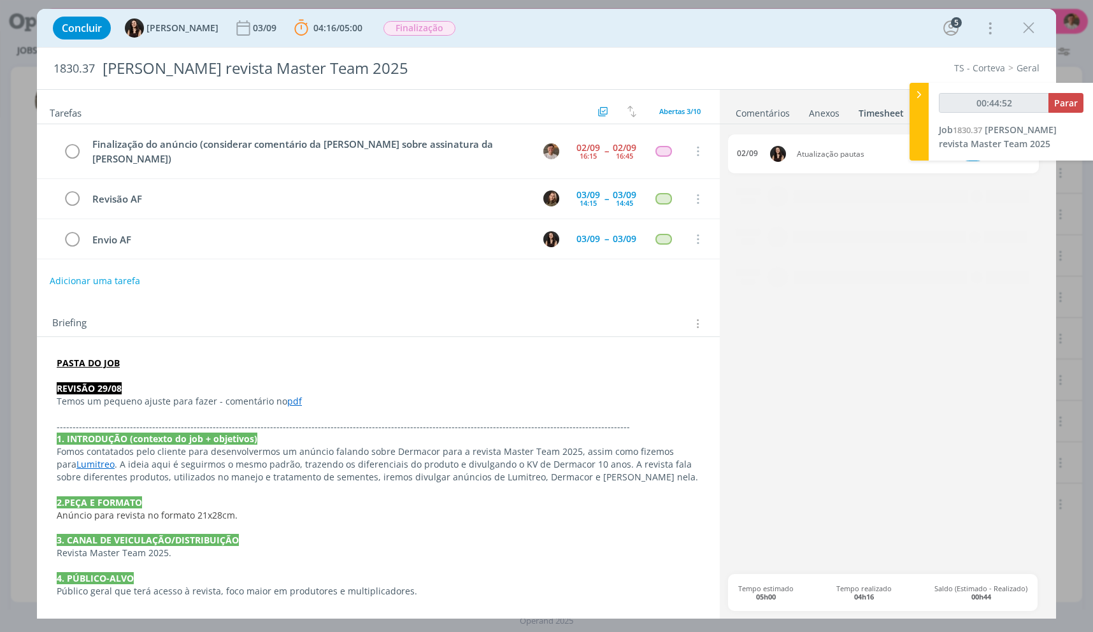
type input "00:44:53"
click at [1065, 109] on button "Parar" at bounding box center [1065, 103] width 35 height 20
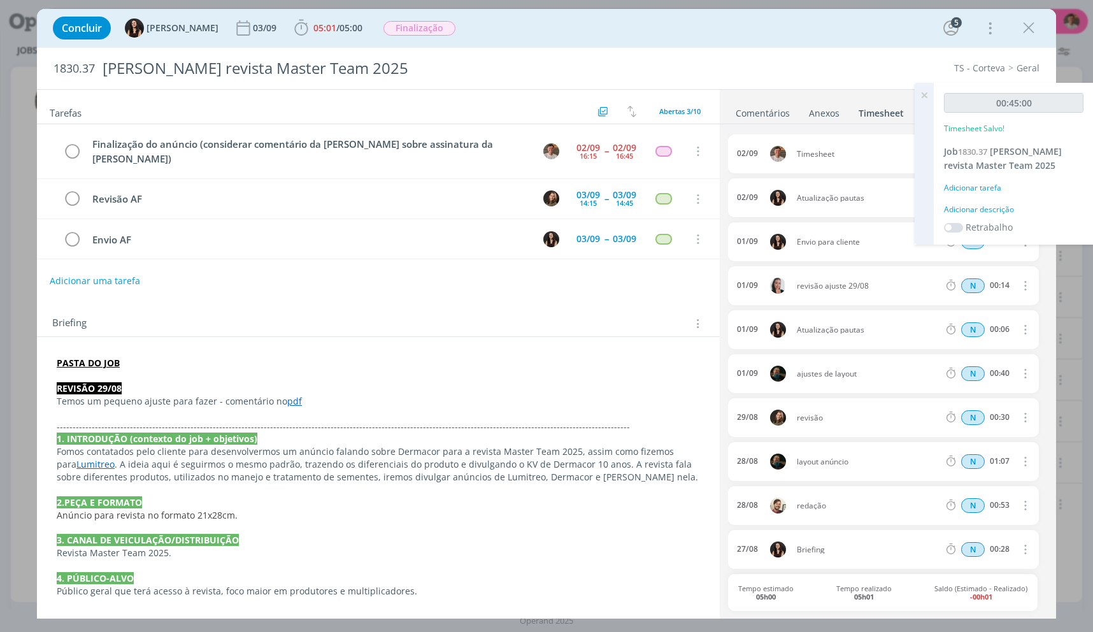
click at [977, 204] on div "Adicionar descrição" at bounding box center [1013, 209] width 139 height 11
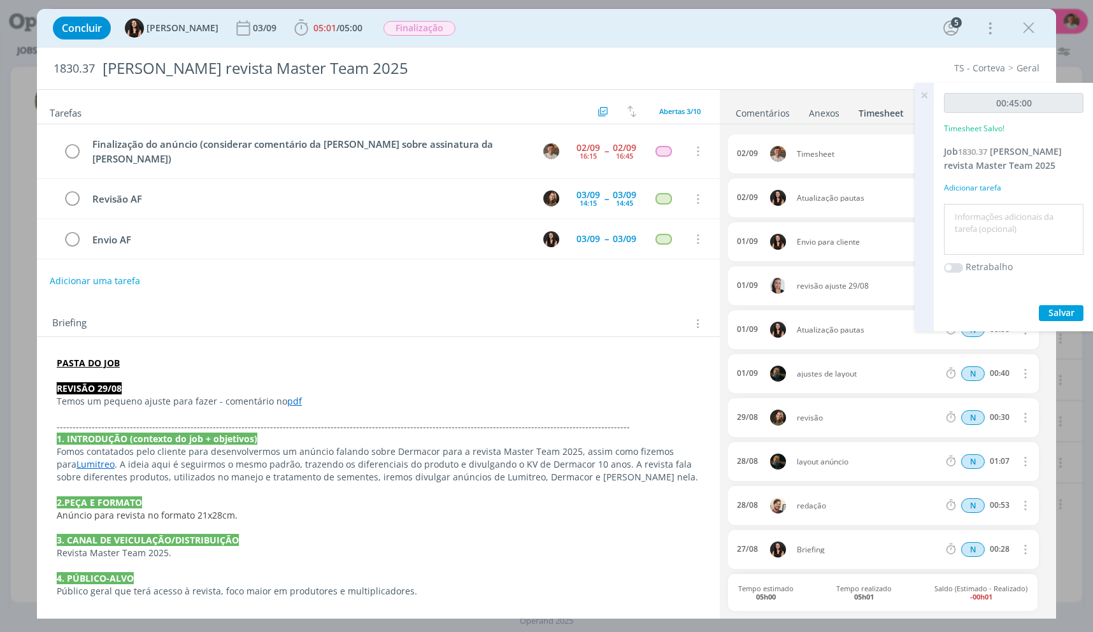
click at [979, 226] on textarea at bounding box center [1013, 229] width 133 height 45
type textarea "AF"
click at [963, 248] on textarea "AF" at bounding box center [1013, 229] width 133 height 45
type textarea "AF + ajustes"
click at [1039, 305] on button "Salvar" at bounding box center [1061, 313] width 45 height 16
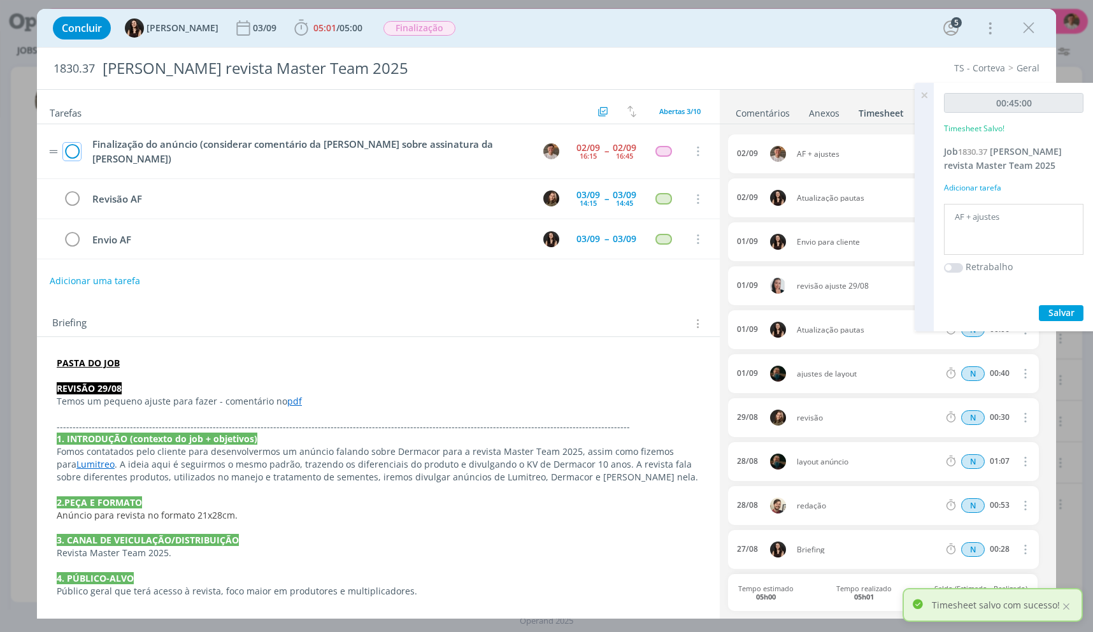
click at [65, 142] on icon "dialog" at bounding box center [72, 151] width 18 height 19
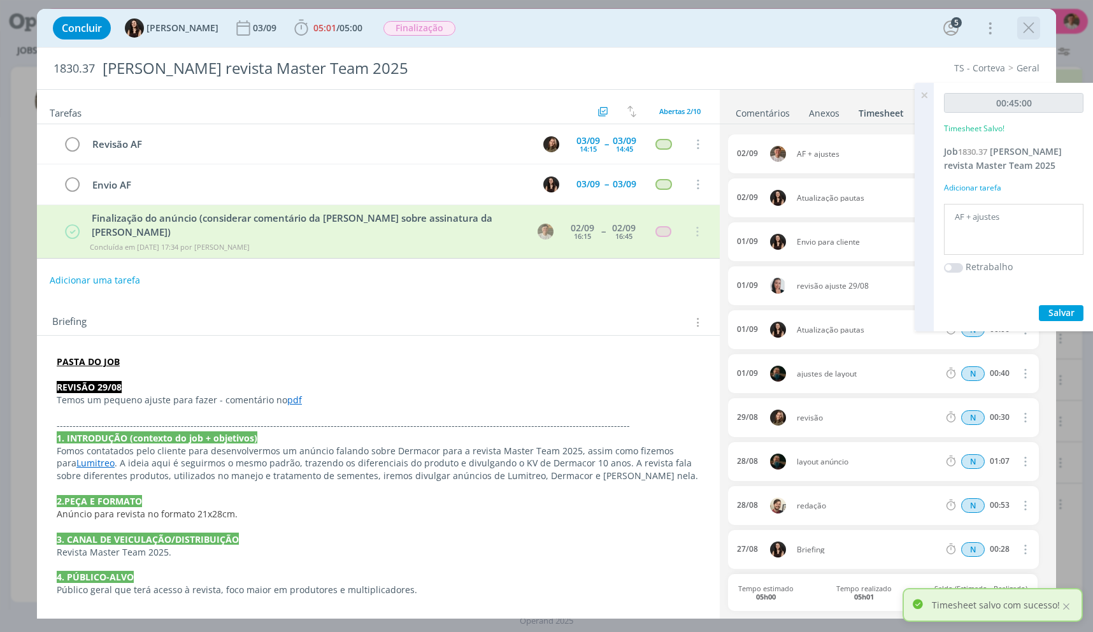
click at [1027, 28] on icon "dialog" at bounding box center [1028, 27] width 19 height 19
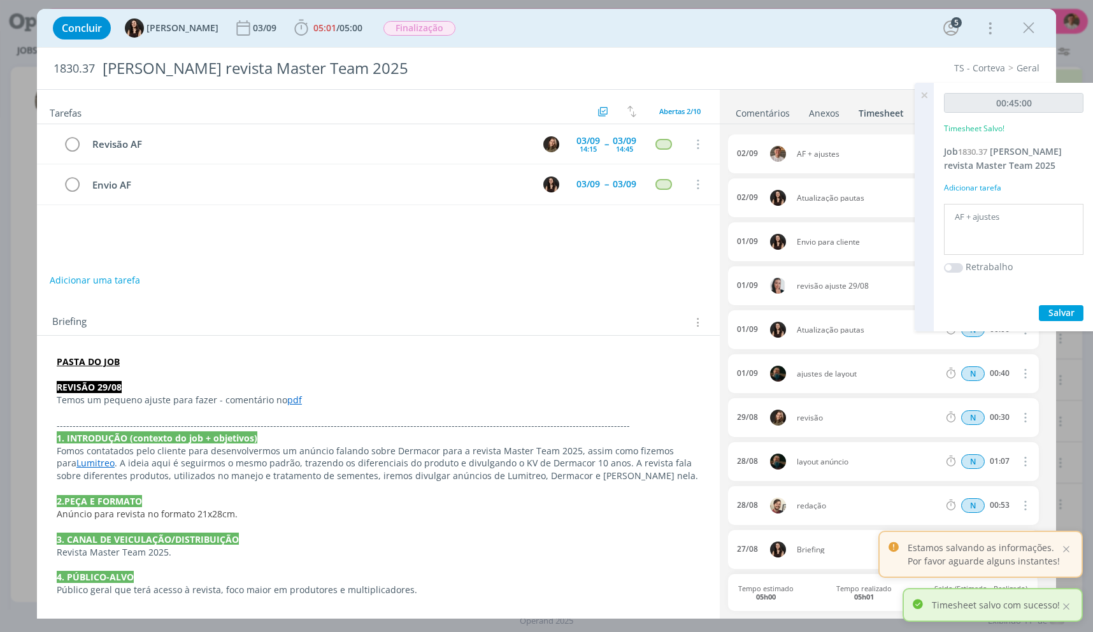
click at [923, 93] on div at bounding box center [546, 316] width 1093 height 632
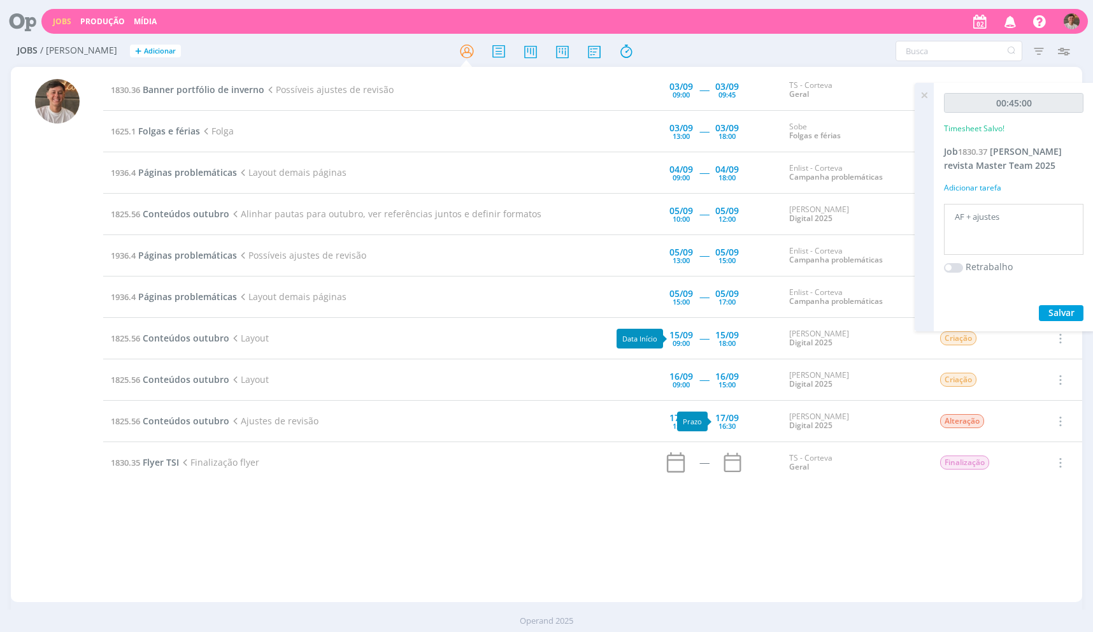
click at [781, 516] on div "1830.36 Banner portfólio de inverno Possíveis ajustes de revisão [DATE] 09:00 -…" at bounding box center [592, 334] width 979 height 530
click at [992, 532] on div "1830.36 Banner portfólio de inverno Possíveis ajustes de revisão [DATE] 09:00 -…" at bounding box center [592, 334] width 979 height 530
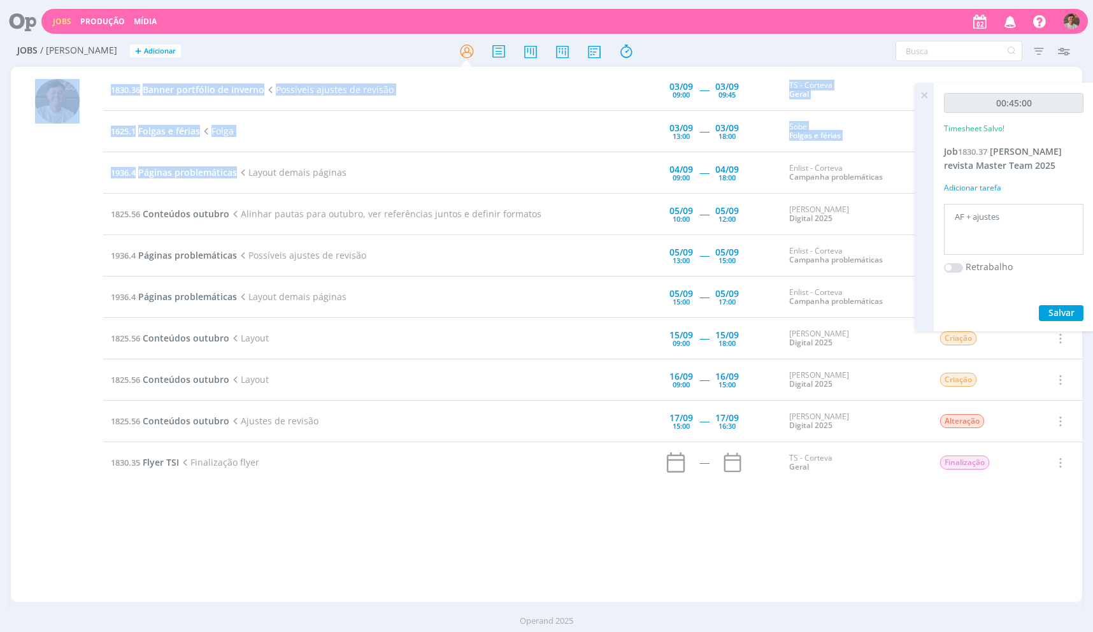
drag, startPoint x: 249, startPoint y: 171, endPoint x: 78, endPoint y: 188, distance: 171.5
click at [78, 188] on div "1830.36 Banner portfólio de inverno Possíveis ajustes de revisão [DATE] 09:00 -…" at bounding box center [546, 334] width 1071 height 535
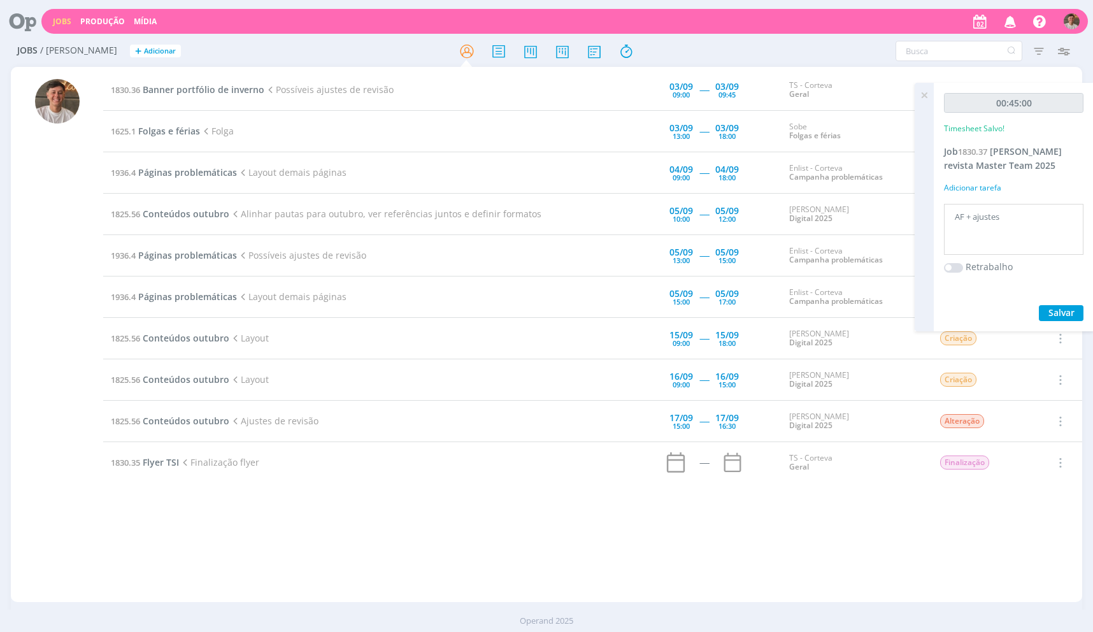
click at [615, 525] on div "1830.36 Banner portfólio de inverno Possíveis ajustes de revisão [DATE] 09:00 -…" at bounding box center [592, 334] width 979 height 530
click at [1053, 311] on span "Salvar" at bounding box center [1061, 312] width 26 height 12
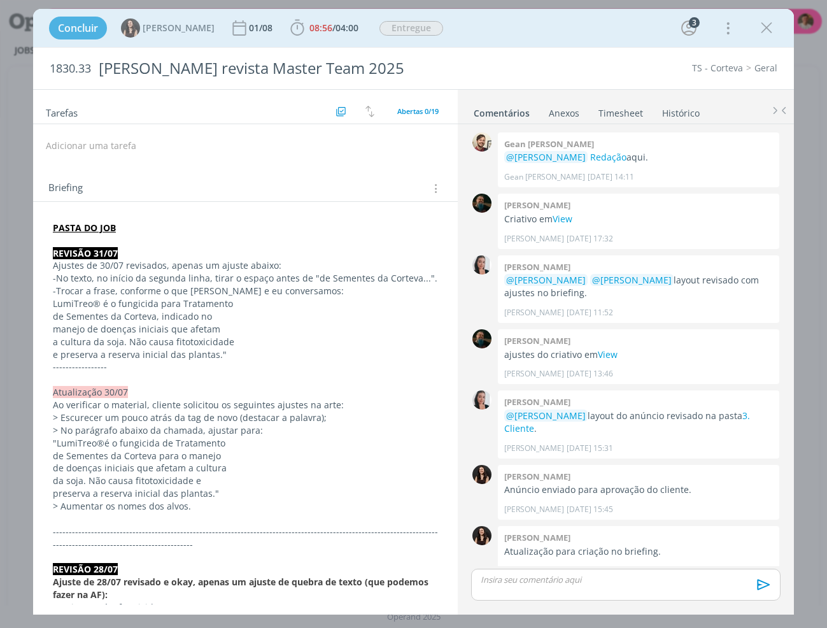
scroll to position [893, 0]
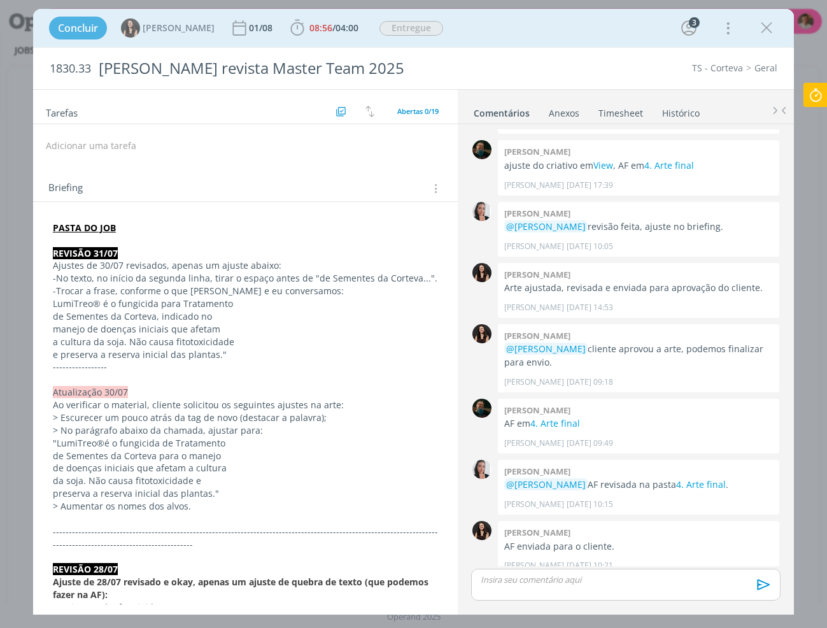
click at [98, 229] on strong "PASTA DO JOB" at bounding box center [84, 228] width 63 height 12
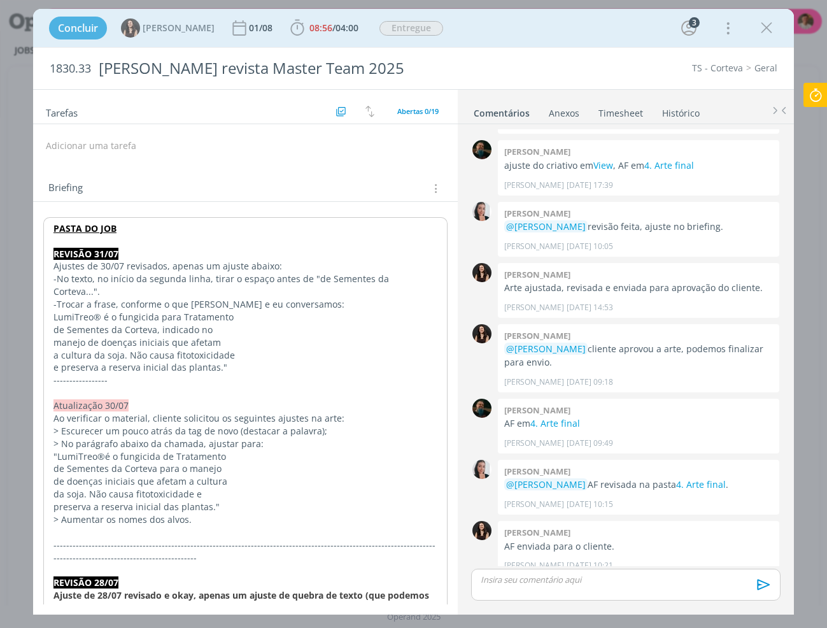
click at [823, 311] on div "Concluir Isabelle Silva 01/08 08:56 / 04:00 Iniciar Apontar Data * 02/09/2025 H…" at bounding box center [413, 314] width 827 height 628
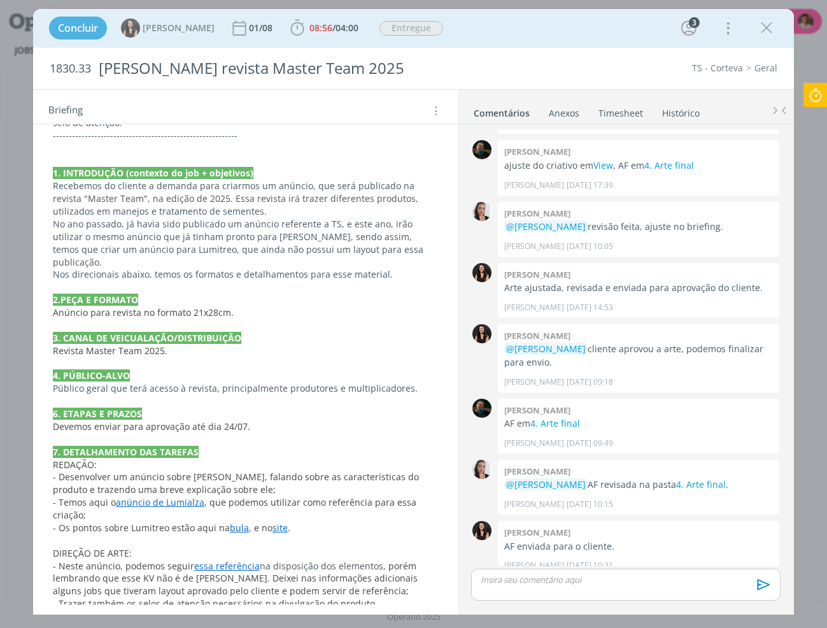
scroll to position [1057, 0]
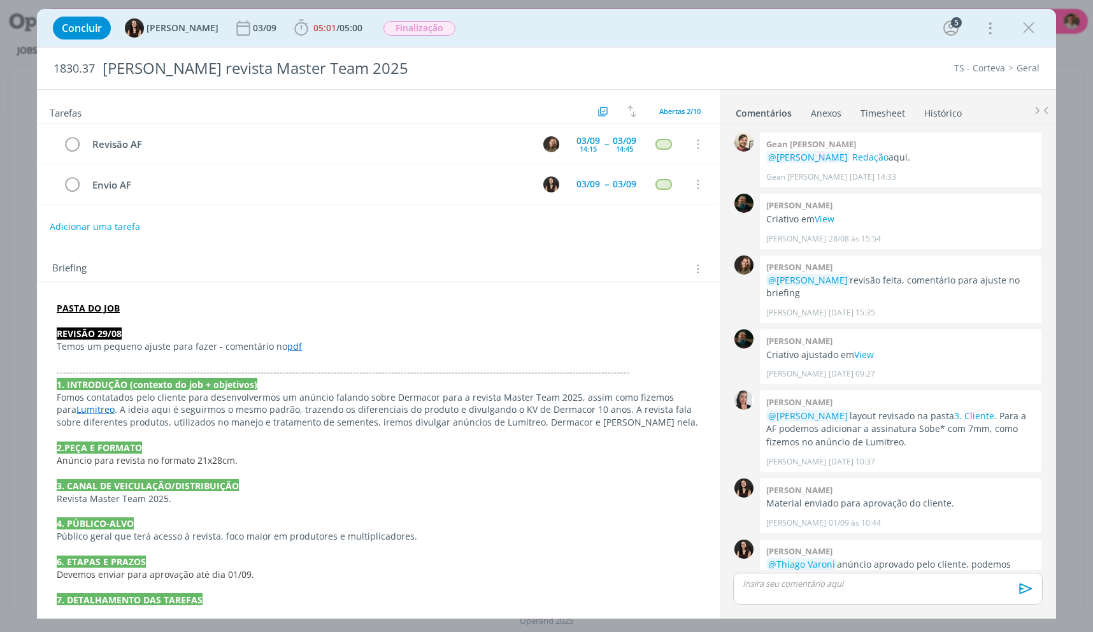
scroll to position [40, 0]
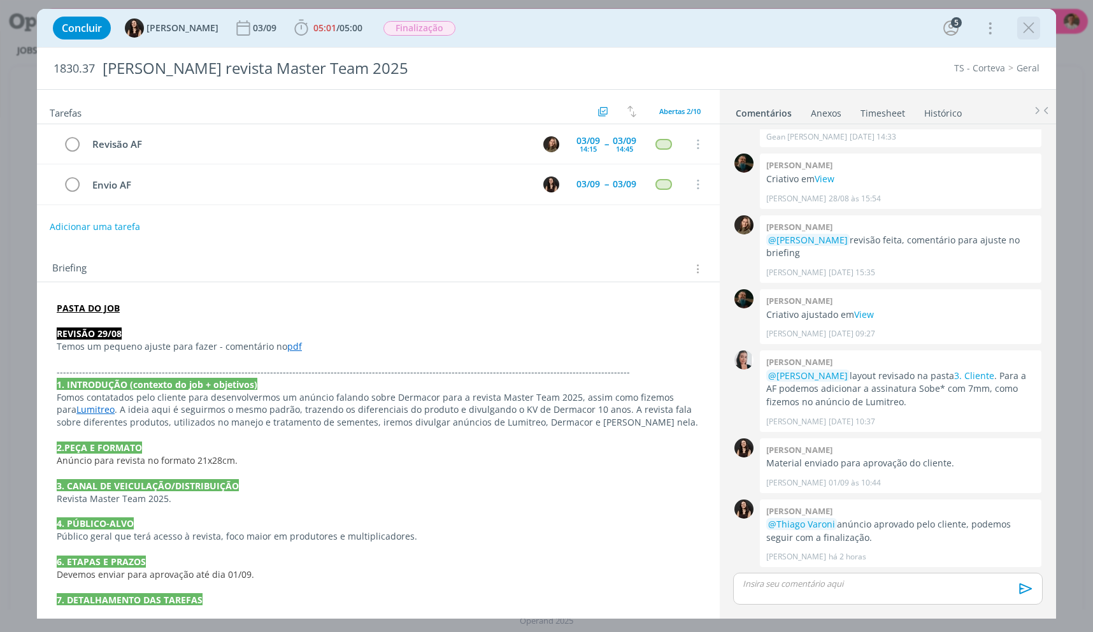
click at [1032, 31] on icon "dialog" at bounding box center [1028, 27] width 19 height 19
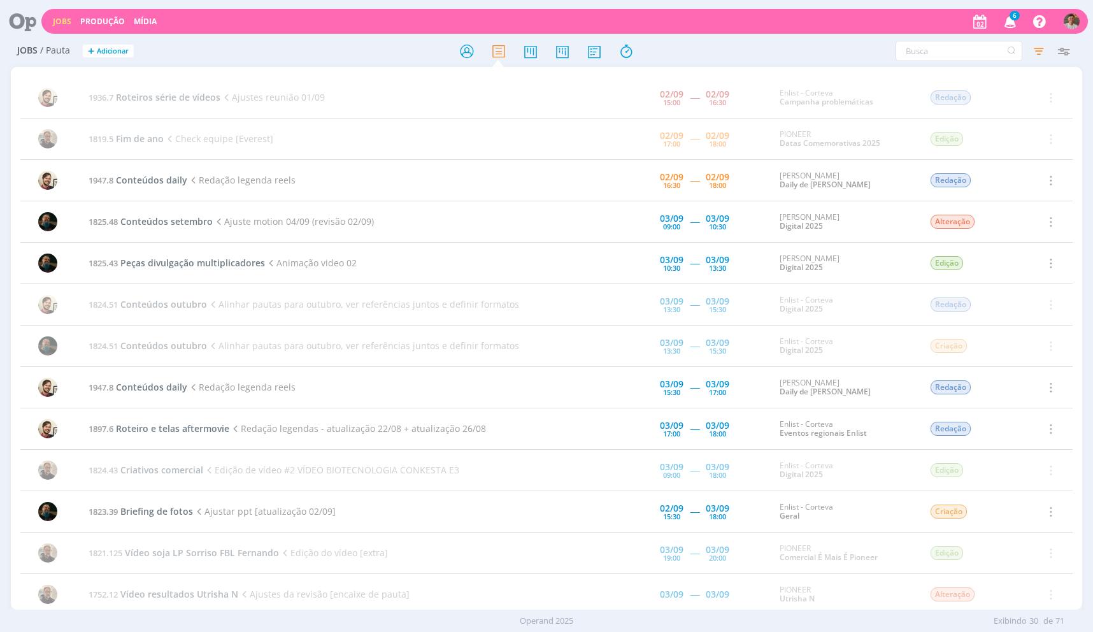
click at [60, 20] on link "Jobs" at bounding box center [62, 21] width 18 height 11
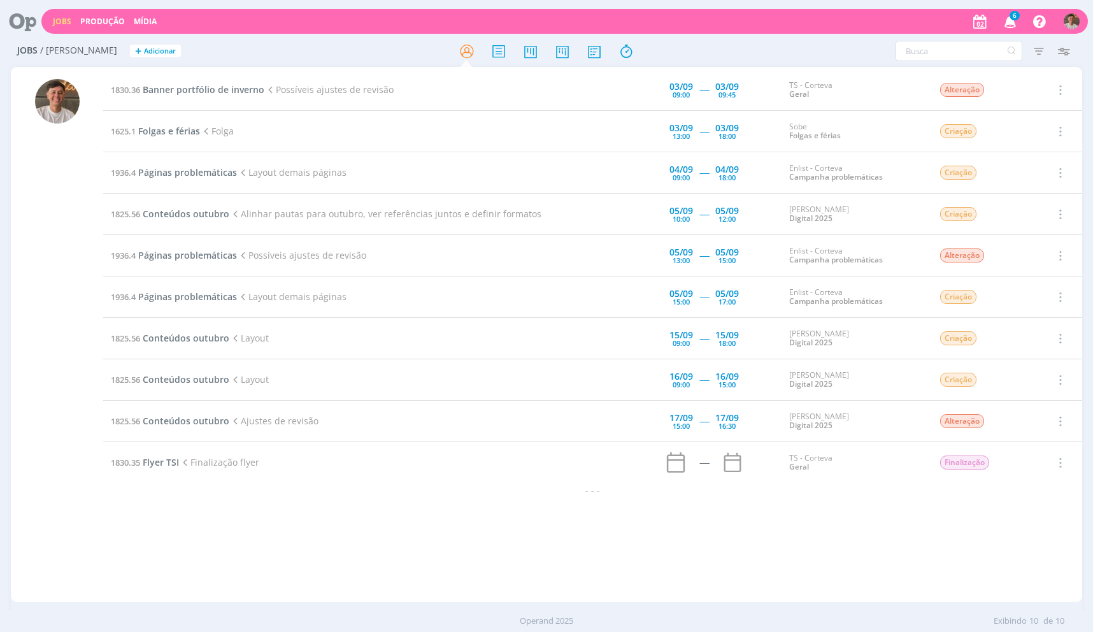
click at [8, 16] on icon at bounding box center [18, 21] width 26 height 25
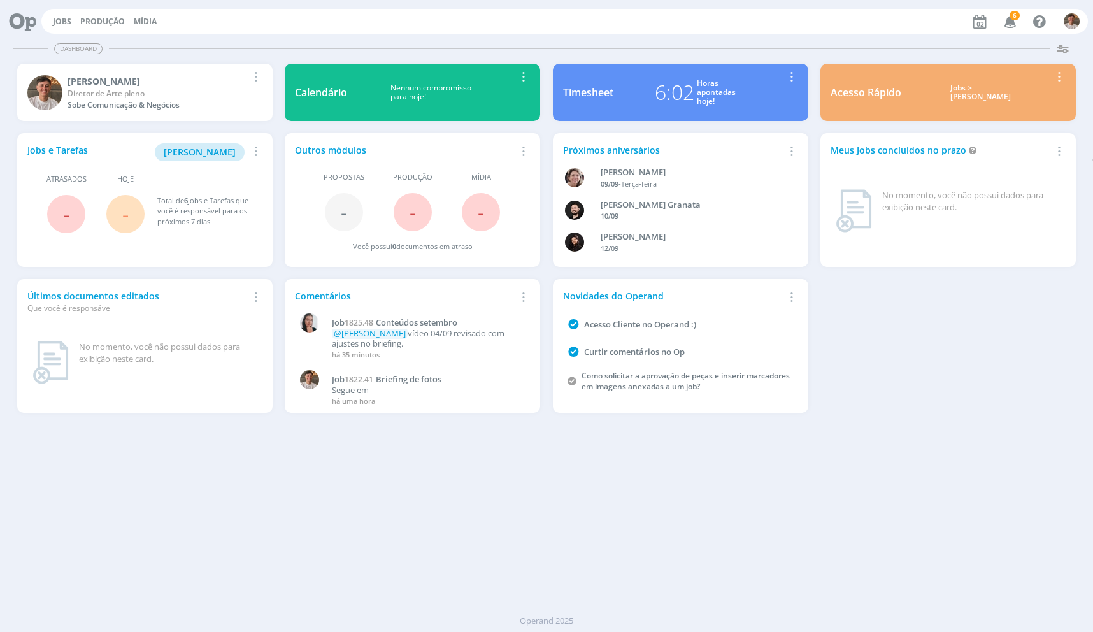
click at [1057, 148] on icon "button" at bounding box center [1058, 150] width 14 height 15
click at [1032, 301] on div "Jobs e Tarefas Minha Pauta Remover Card Atrasados - Hoje - Total de 6 Jobs e Ta…" at bounding box center [546, 273] width 1071 height 292
click at [1067, 53] on icon "button" at bounding box center [1062, 48] width 23 height 23
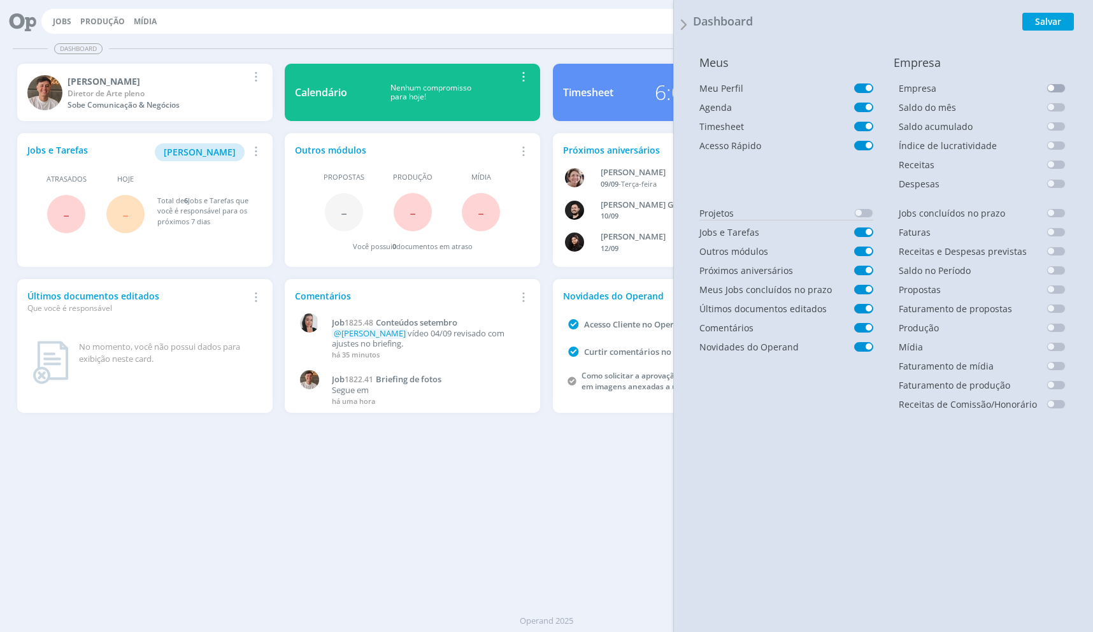
click at [861, 215] on span at bounding box center [863, 213] width 19 height 10
click at [867, 229] on span at bounding box center [863, 232] width 19 height 10
click at [865, 231] on span at bounding box center [863, 232] width 19 height 10
click at [1032, 31] on div "Dashboard Salvar" at bounding box center [888, 21] width 390 height 43
click at [1036, 24] on button "Salvar" at bounding box center [1048, 22] width 52 height 18
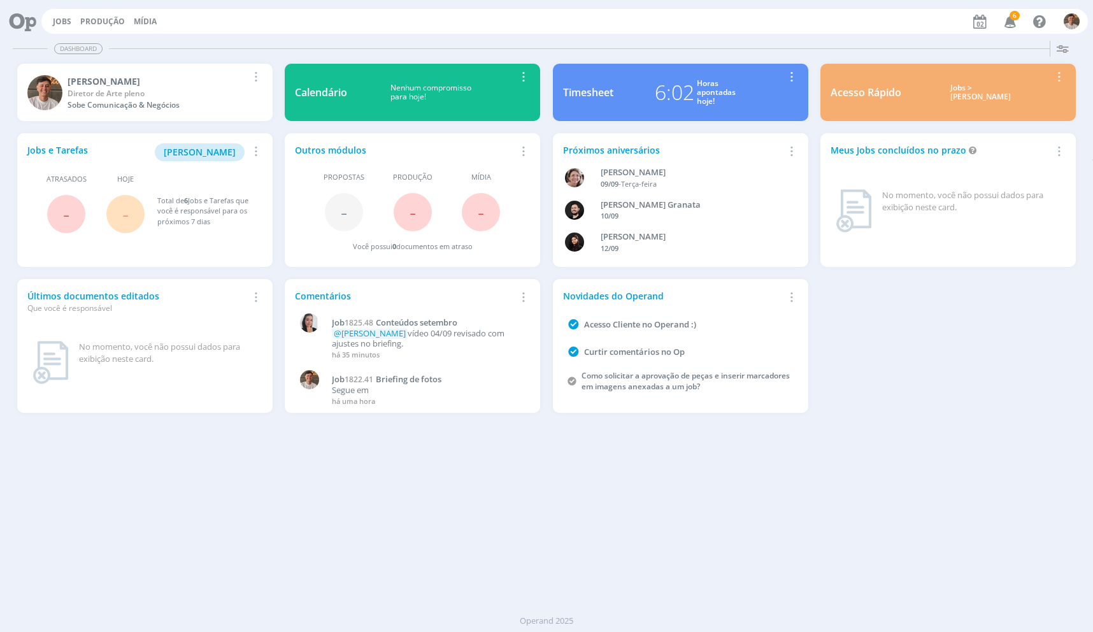
click at [1018, 25] on icon "button" at bounding box center [1010, 21] width 22 height 22
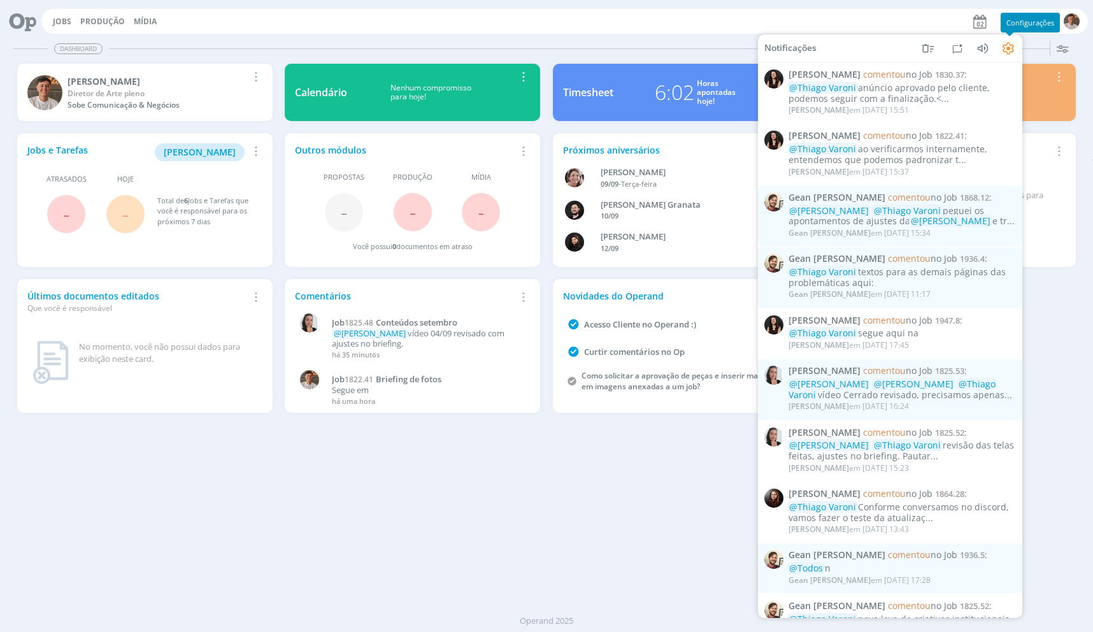
click at [1008, 41] on icon at bounding box center [1007, 47] width 15 height 15
